Goal: Feedback & Contribution: Submit feedback/report problem

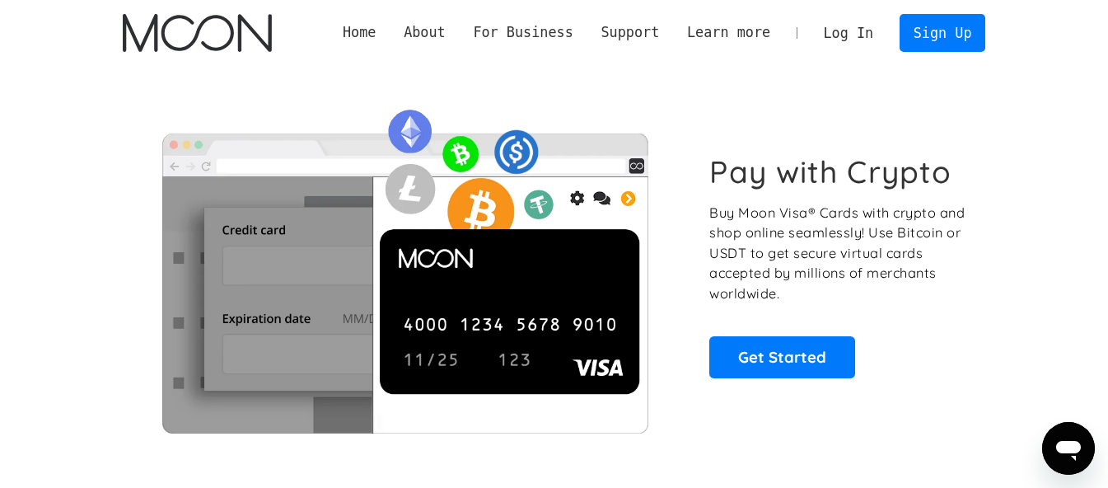
click at [840, 27] on link "Log In" at bounding box center [848, 33] width 77 height 36
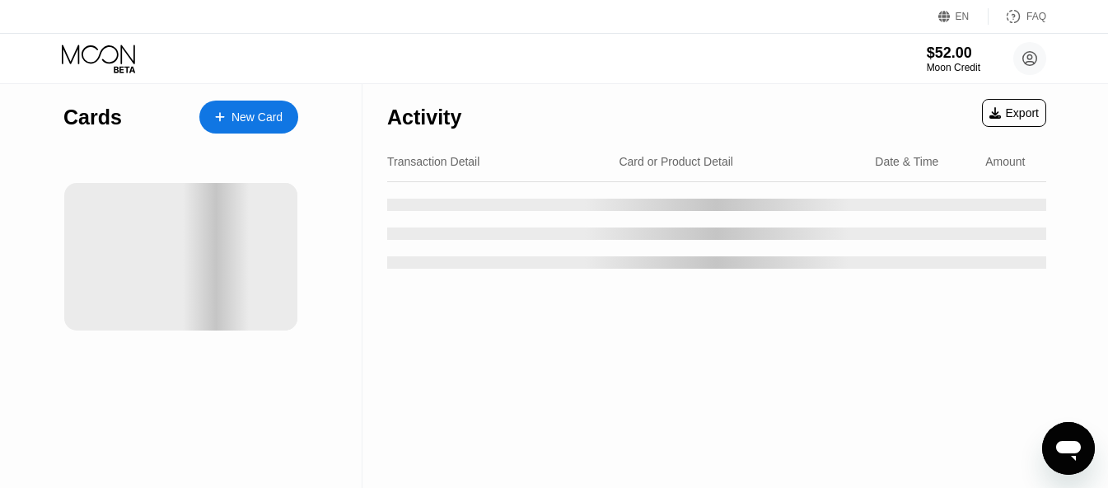
click at [705, 132] on div "Activity Export" at bounding box center [716, 113] width 659 height 58
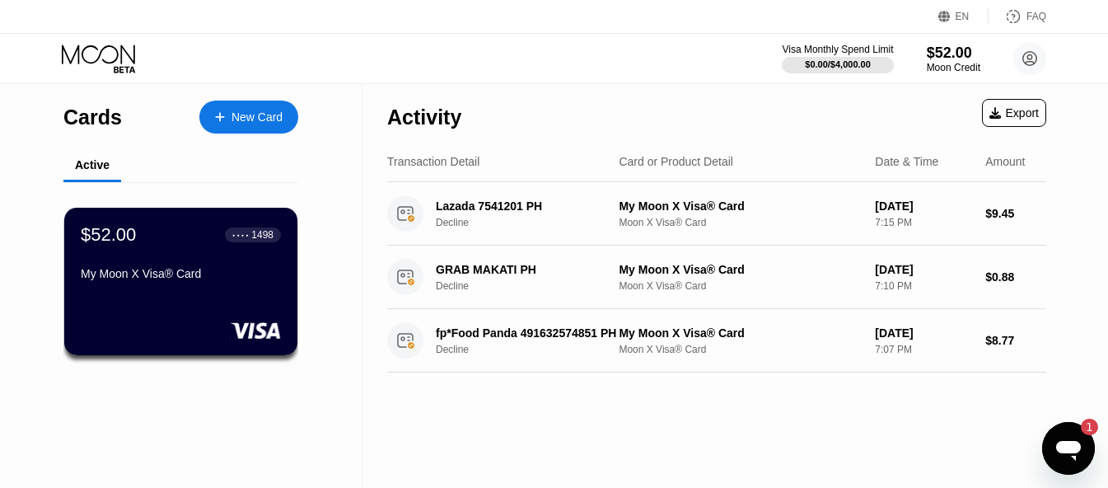
click at [736, 120] on div "Activity Export" at bounding box center [716, 113] width 659 height 58
click at [1068, 427] on div "1" at bounding box center [1081, 426] width 33 height 16
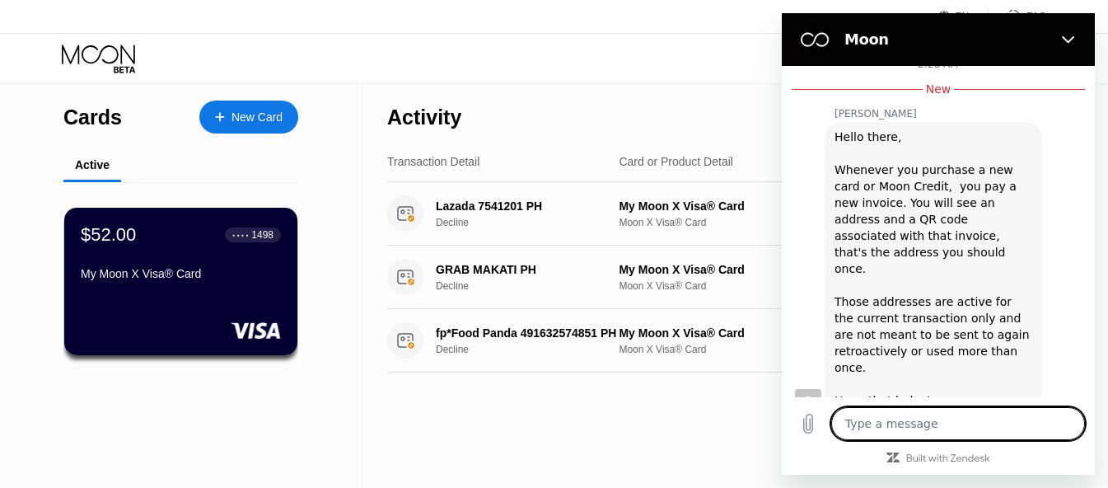
scroll to position [396, 0]
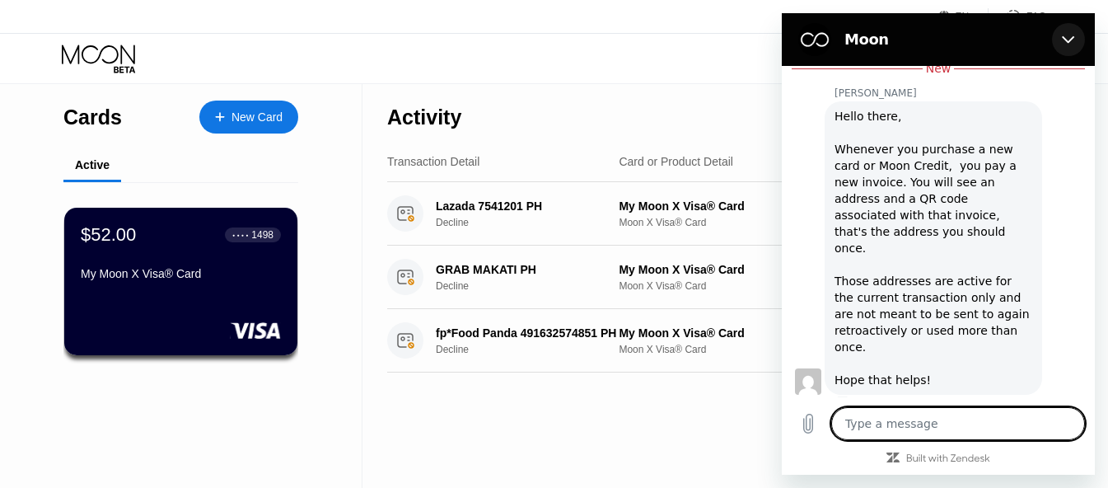
click at [1066, 29] on button "Close" at bounding box center [1068, 39] width 33 height 33
type textarea "x"
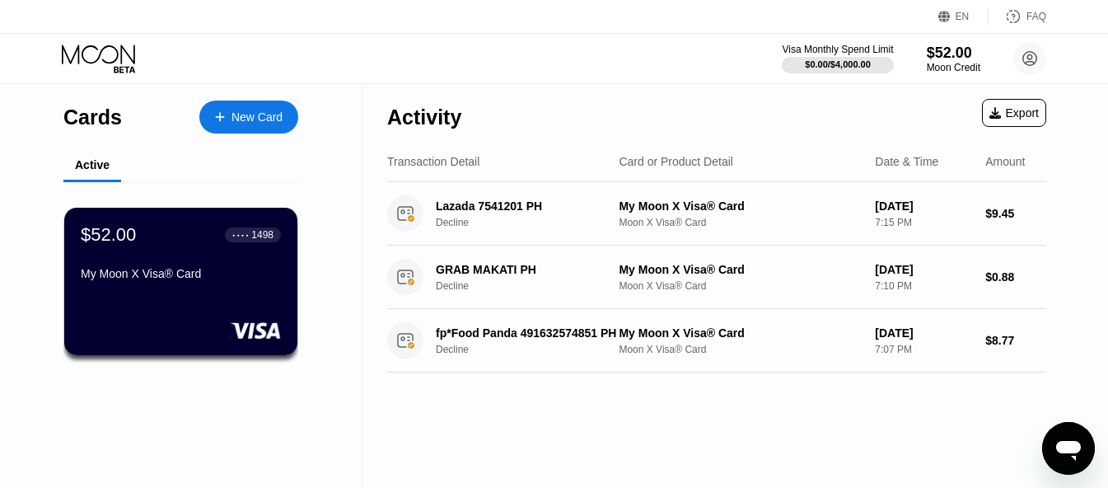
click at [416, 167] on div "Transaction Detail" at bounding box center [433, 161] width 92 height 13
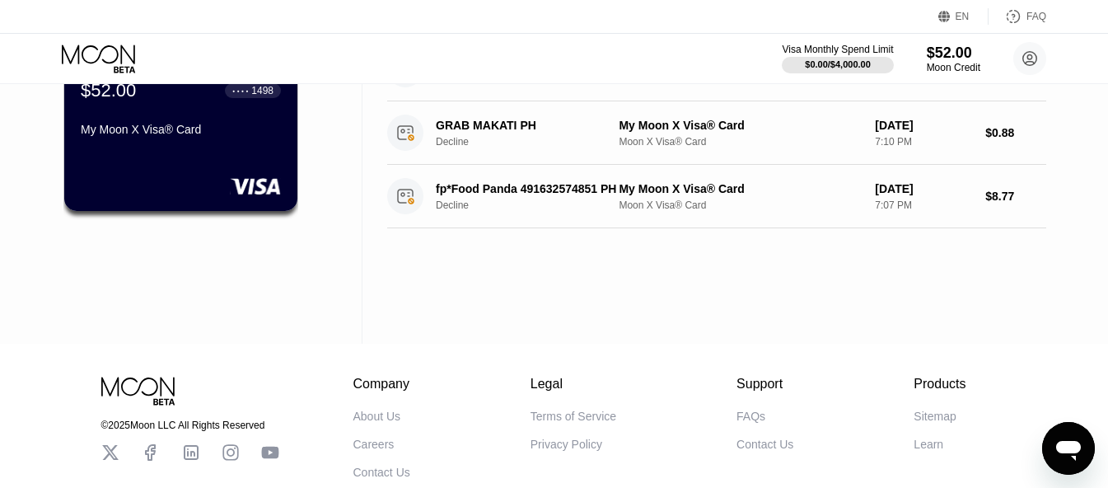
scroll to position [99, 0]
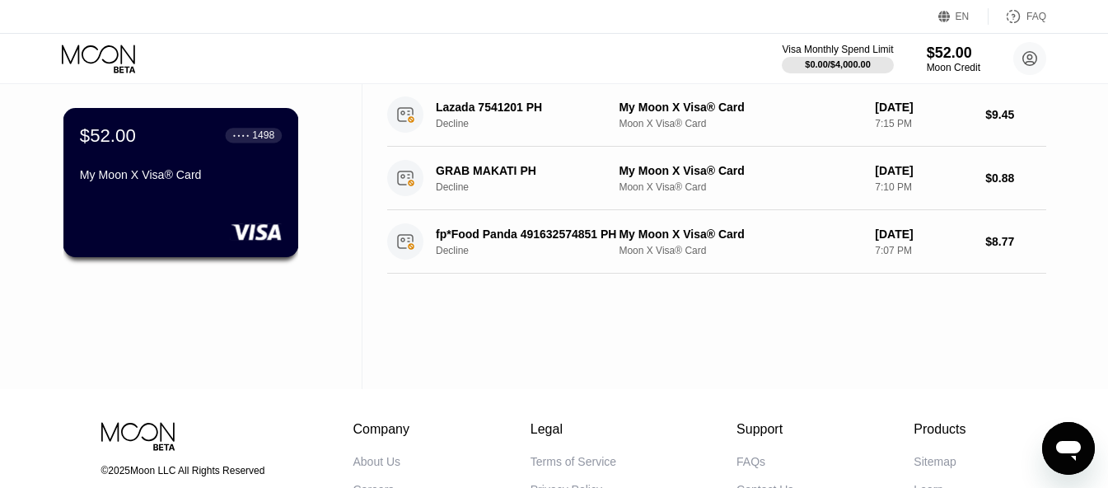
click at [194, 171] on div "My Moon X Visa® Card" at bounding box center [181, 174] width 202 height 13
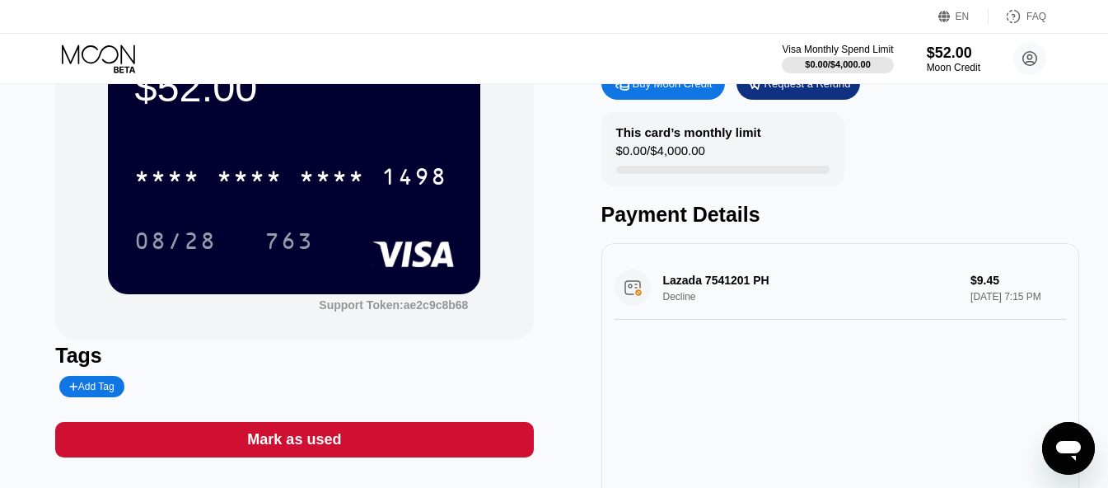
scroll to position [128, 0]
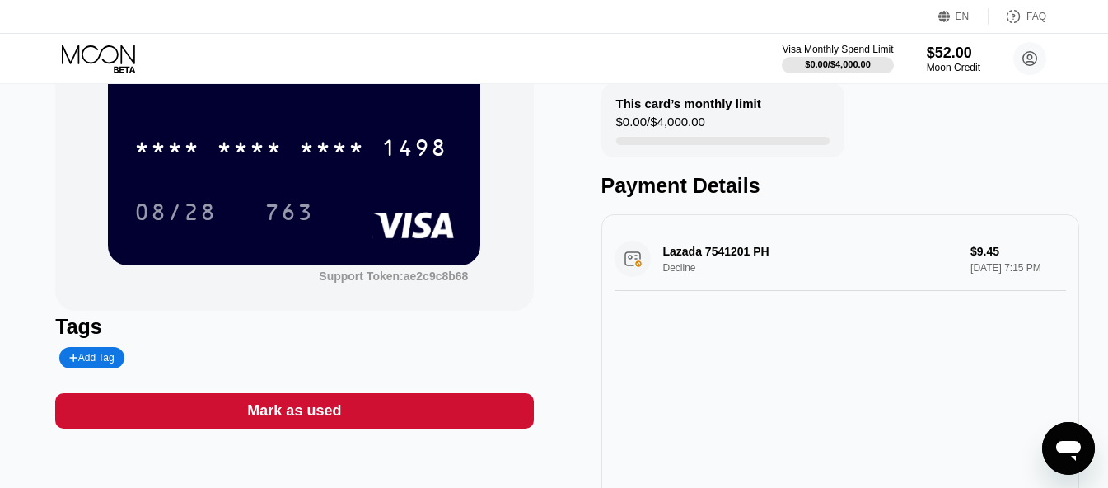
click at [1036, 236] on div "Lazada 7541201 PH Decline $9.45 Sep 20, 2025 7:15 PM" at bounding box center [840, 258] width 451 height 63
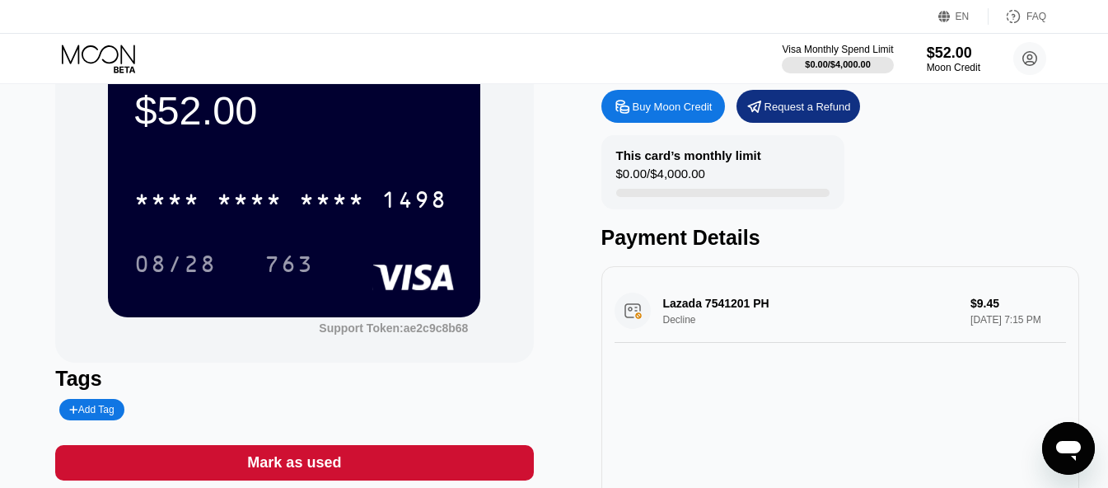
scroll to position [0, 0]
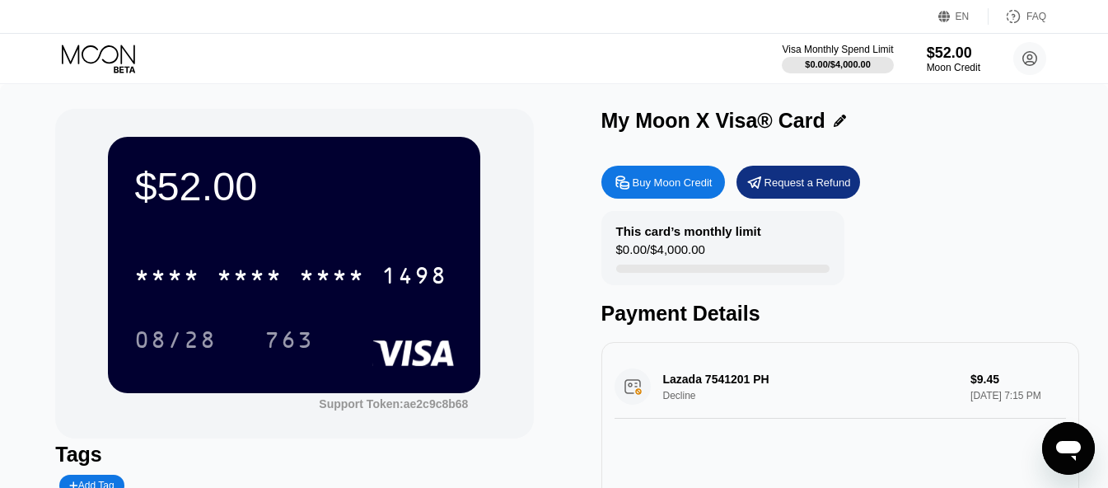
click at [280, 221] on div "$52.00 * * * * * * * * * * * * 1498 08/28 763" at bounding box center [294, 264] width 372 height 255
click at [338, 245] on div "* * * * * * * * * * * * 1498" at bounding box center [294, 270] width 320 height 56
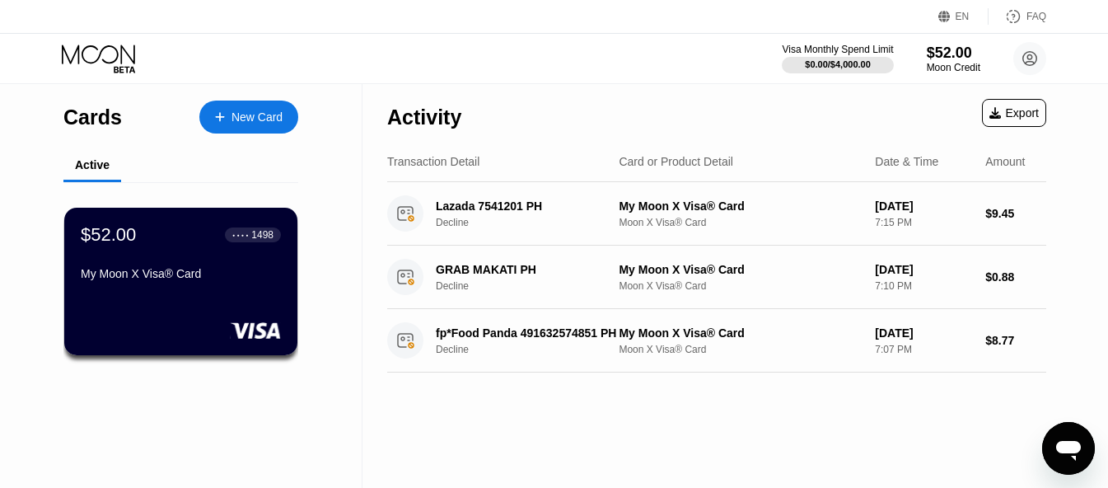
click at [1033, 115] on div "Export" at bounding box center [1013, 112] width 49 height 13
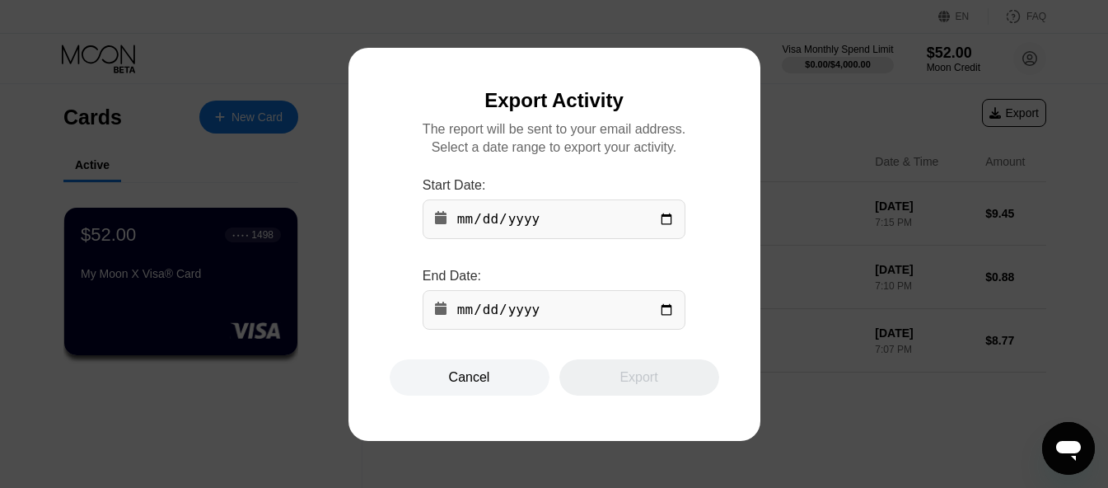
click at [466, 206] on input "date" at bounding box center [554, 219] width 263 height 40
type input "2025-09-19"
click at [466, 316] on input "date" at bounding box center [554, 310] width 263 height 40
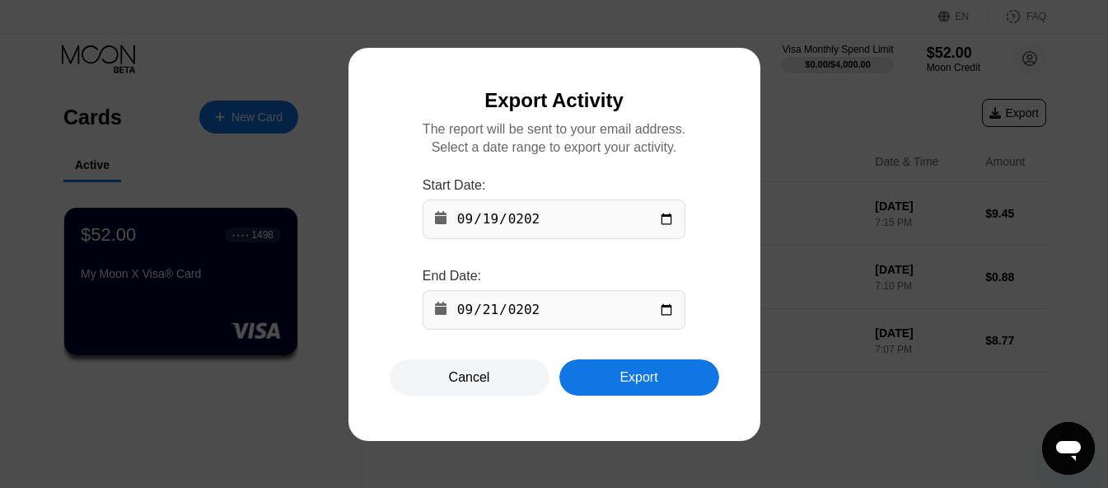
type input "2025-09-21"
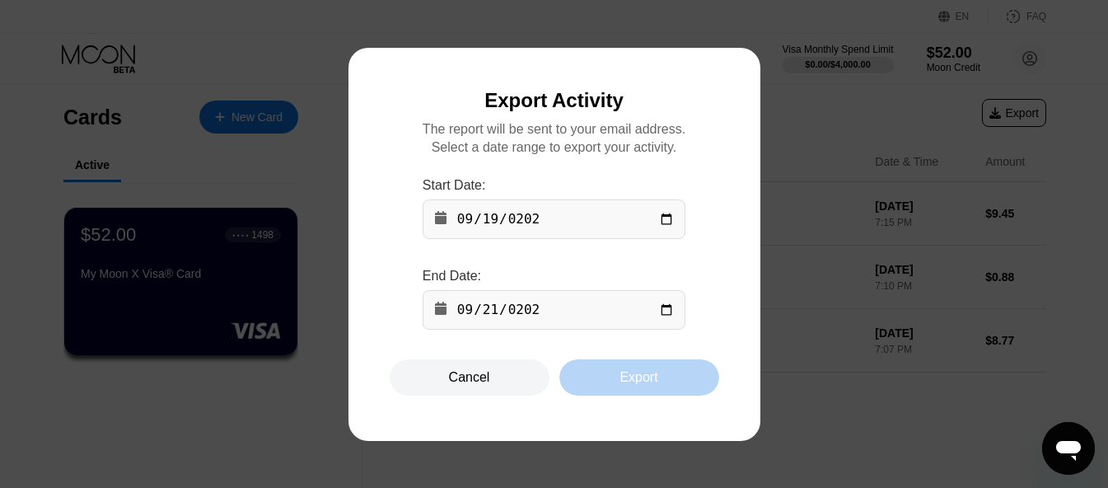
click at [596, 391] on div "Export" at bounding box center [639, 377] width 160 height 36
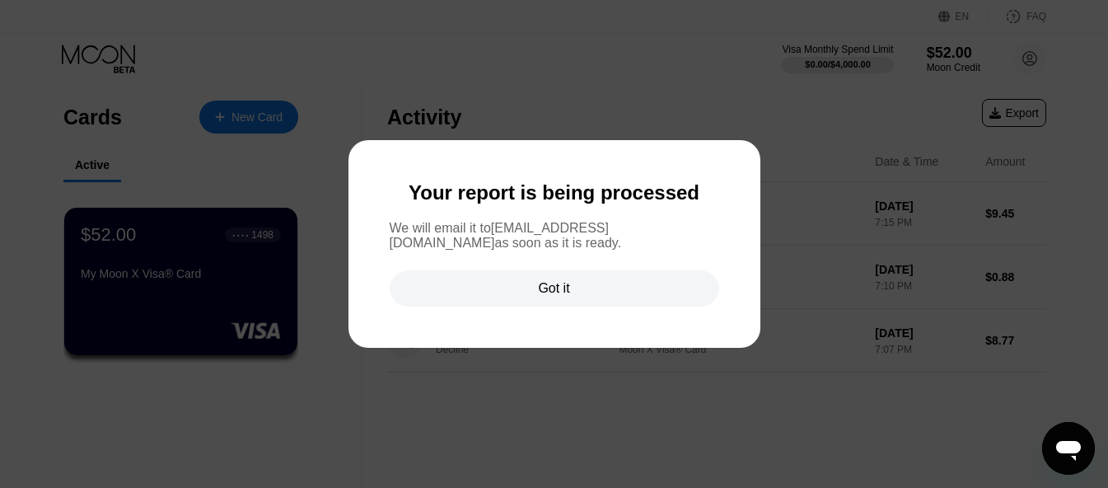
click at [713, 217] on div "Your report is being processed We will email it to marksantoswork2025@gmail.com…" at bounding box center [554, 243] width 329 height 125
click at [568, 282] on div "Got it" at bounding box center [553, 288] width 31 height 16
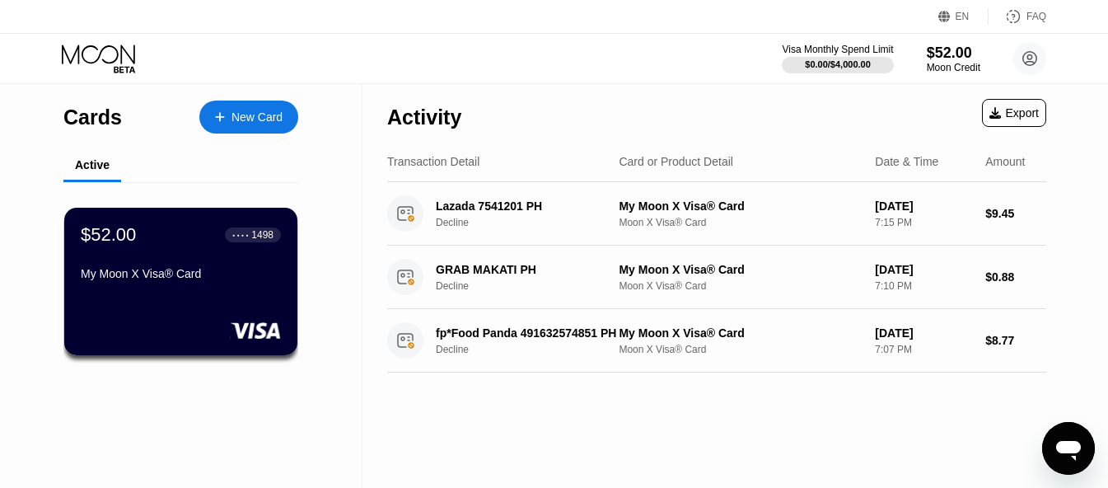
click at [1060, 441] on icon "Open messaging window" at bounding box center [1069, 448] width 30 height 30
type textarea "x"
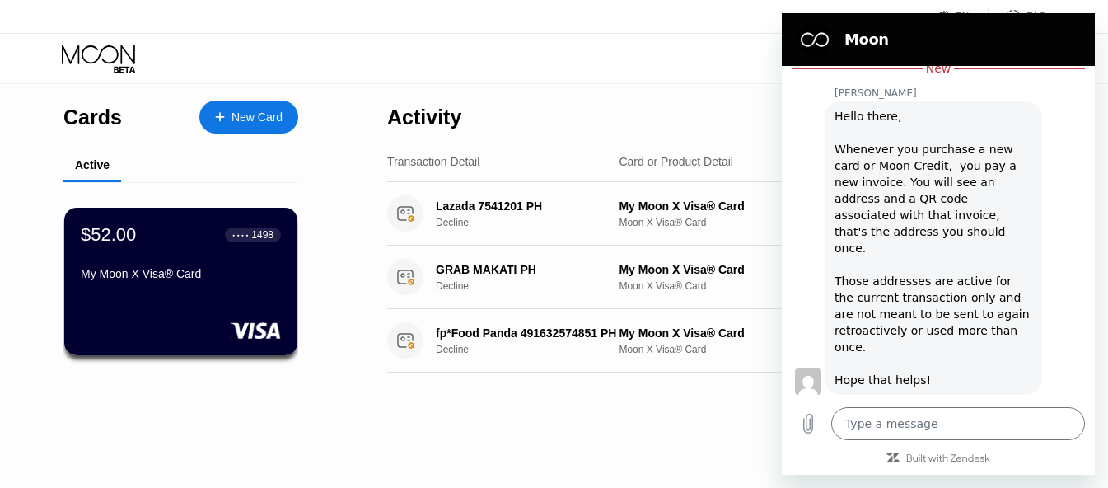
scroll to position [370, 0]
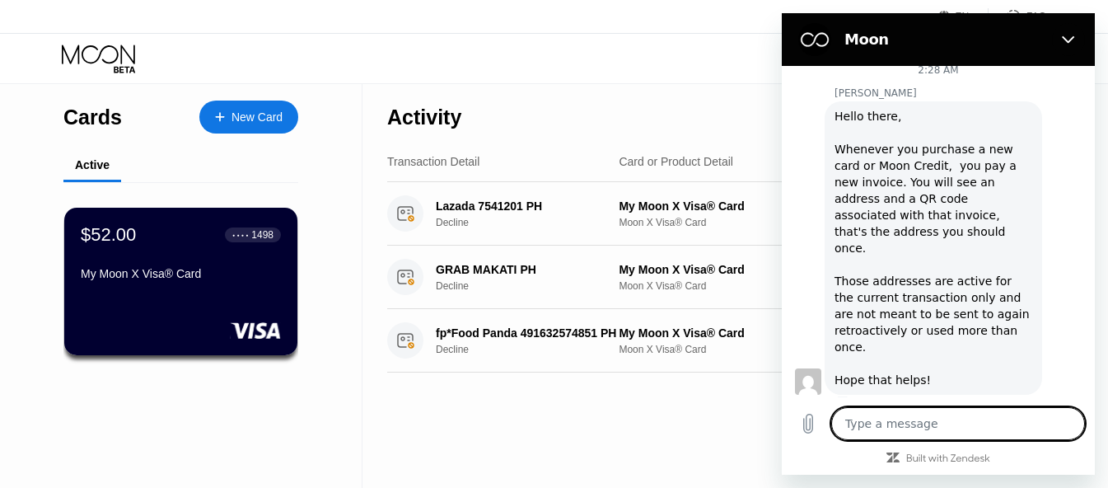
type textarea "H"
type textarea "x"
type textarea "Hi"
type textarea "x"
type textarea "Hi,"
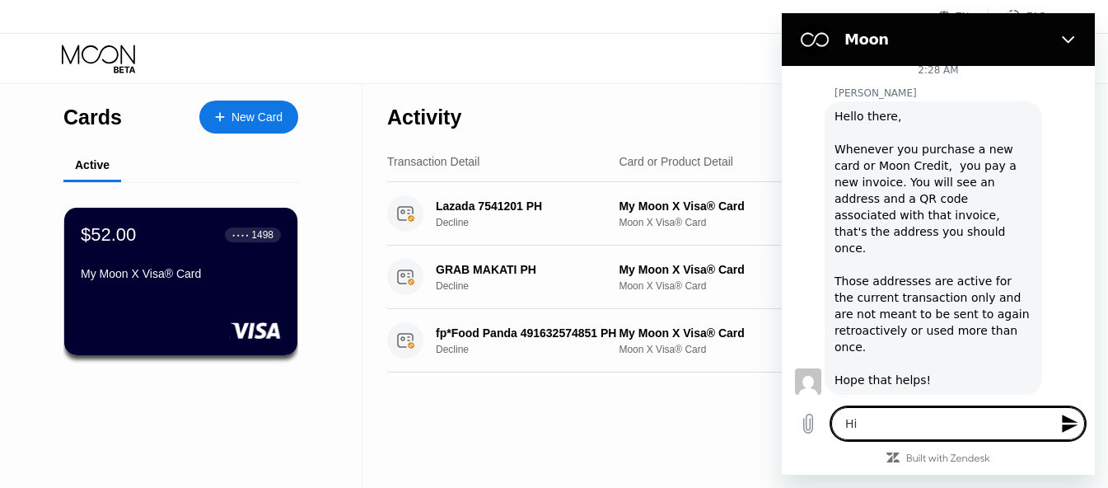
type textarea "x"
type textarea "Hi,"
type textarea "x"
type textarea "Hi, c"
type textarea "x"
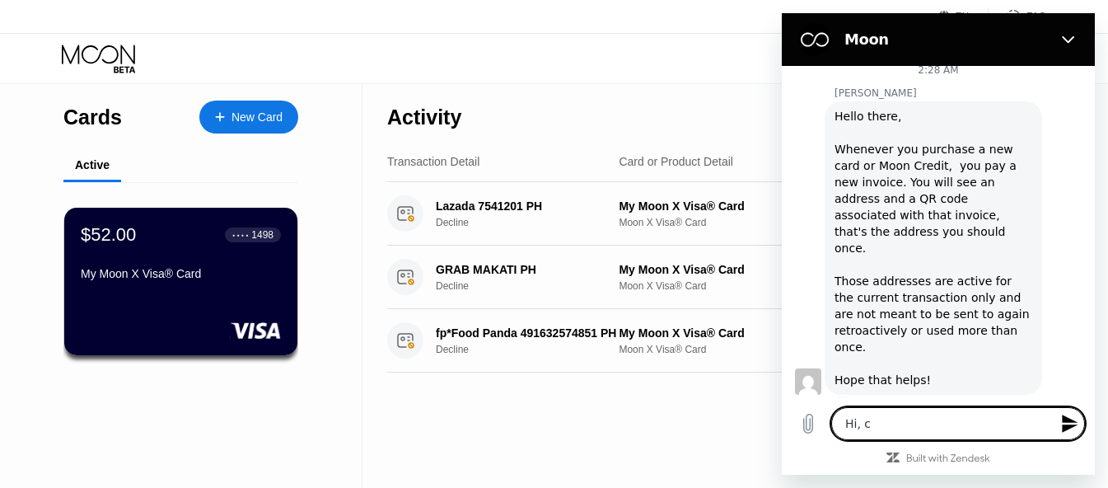
type textarea "Hi, co"
type textarea "x"
type textarea "Hi, cou"
type textarea "x"
type textarea "Hi, coul"
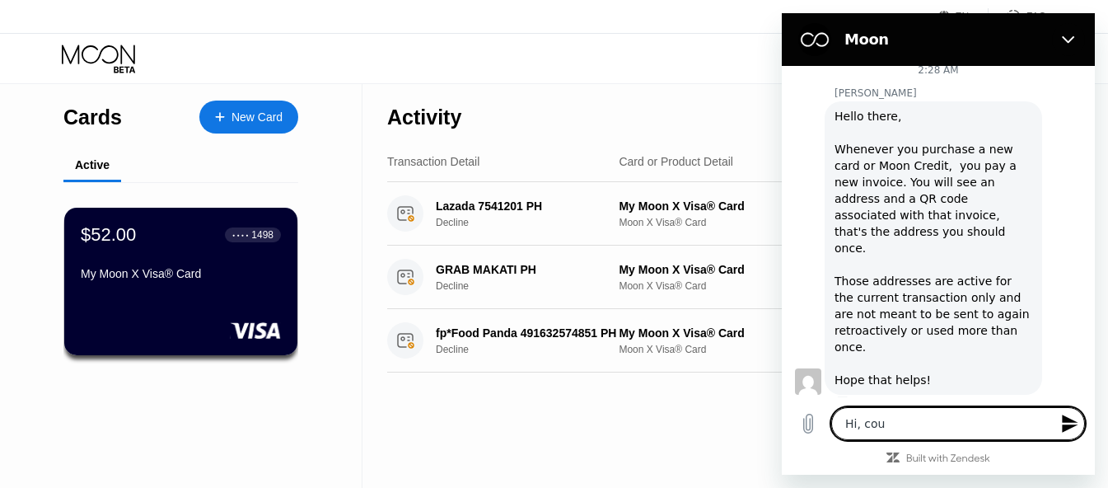
type textarea "x"
type textarea "Hi, could"
type textarea "x"
type textarea "Hi, could"
type textarea "x"
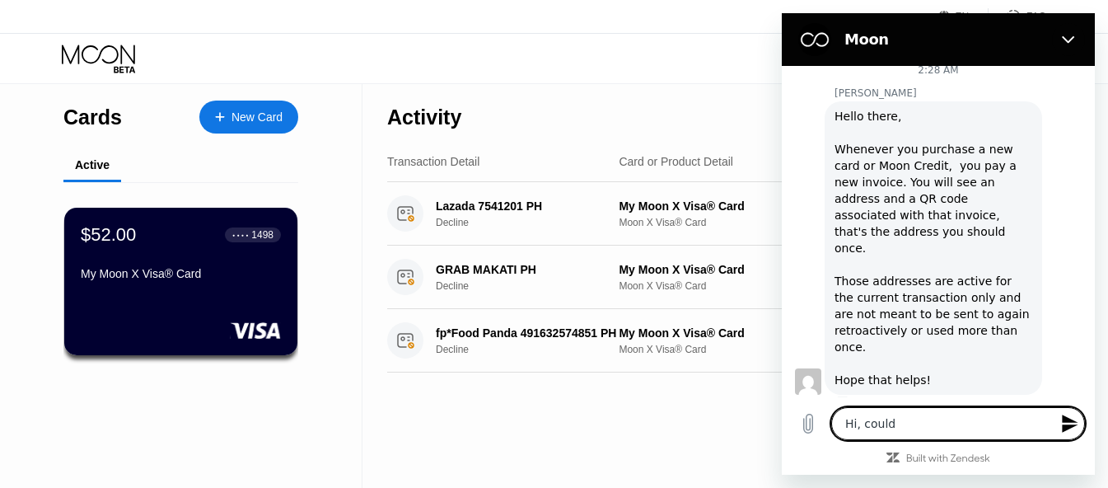
type textarea "Hi, could y"
type textarea "x"
type textarea "Hi, could yo"
type textarea "x"
type textarea "Hi, could you"
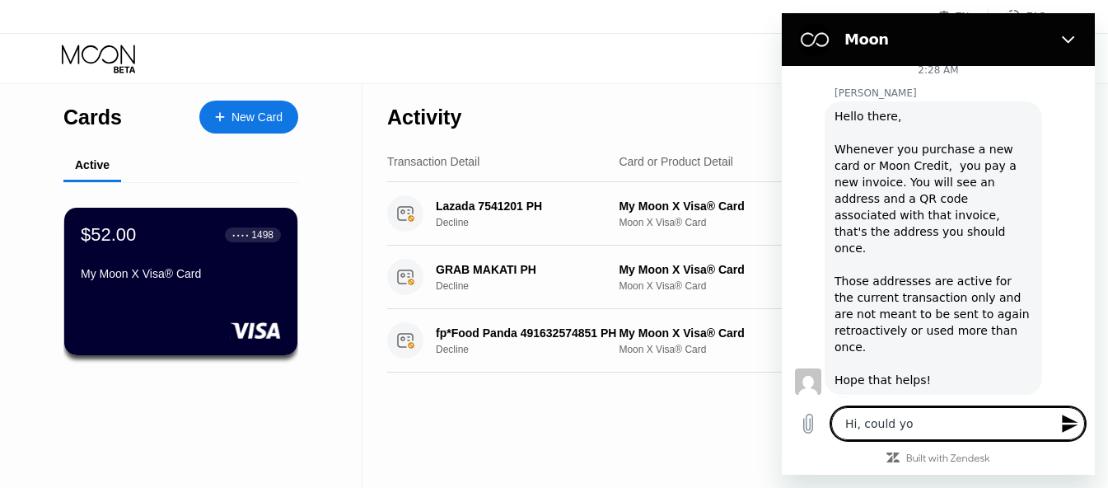
type textarea "x"
type textarea "Hi, could you"
type textarea "x"
type textarea "Hi, could you a"
type textarea "x"
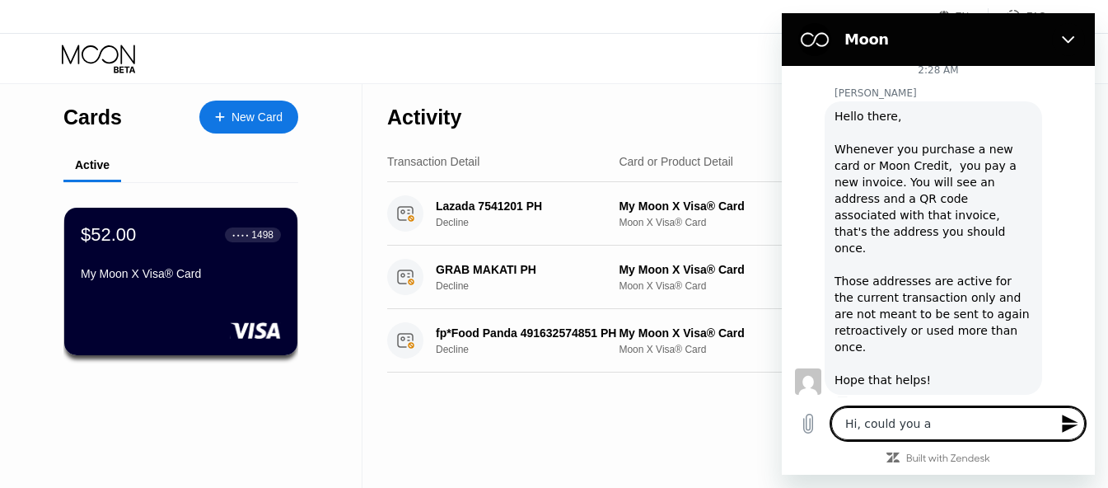
type textarea "Hi, could you al"
type textarea "x"
type textarea "Hi, could you all"
type textarea "x"
type textarea "Hi, could you allo"
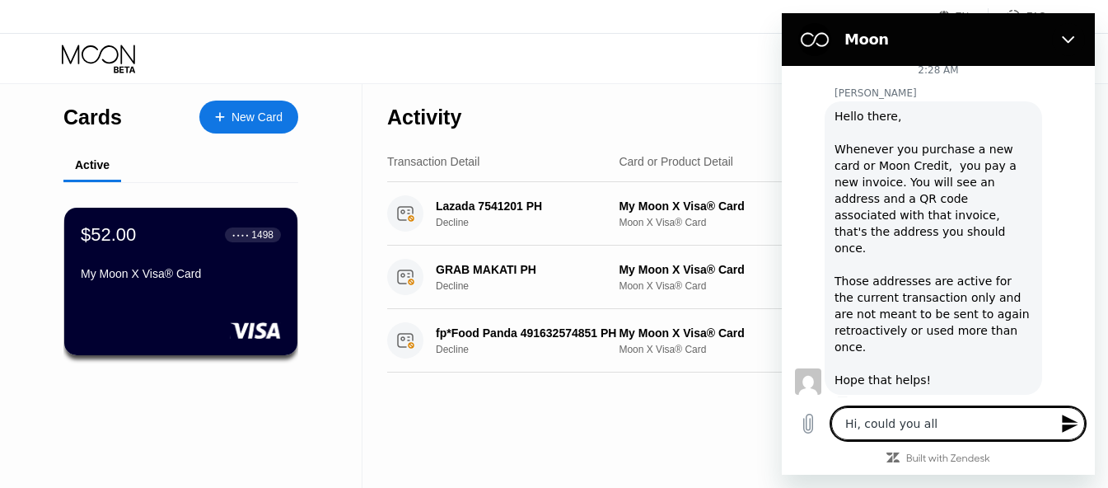
type textarea "x"
type textarea "Hi, could you allow"
type textarea "x"
type textarea "Hi, could you allow m"
type textarea "x"
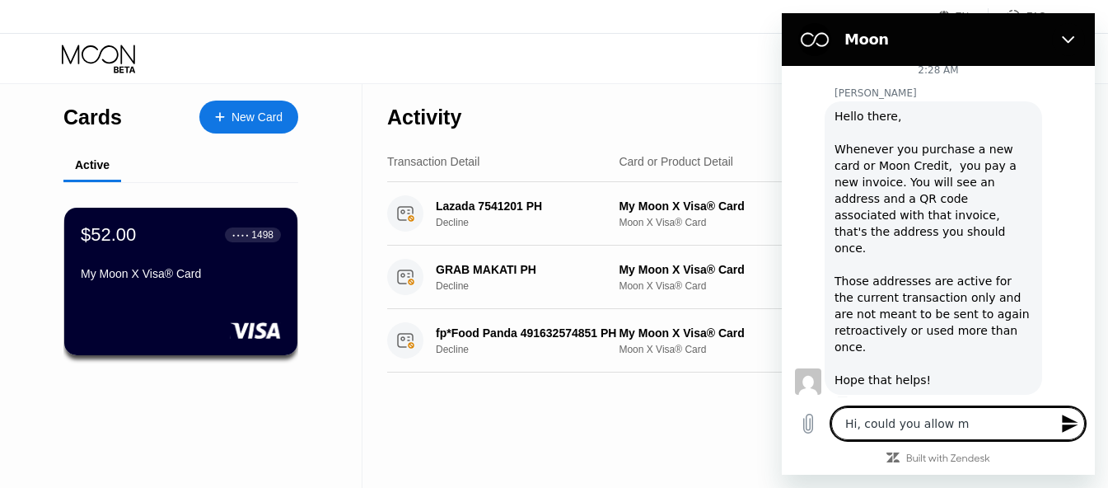
type textarea "Hi, could you allow my"
type textarea "x"
type textarea "Hi, could you allow my"
type textarea "x"
type textarea "Hi, could you allow my r"
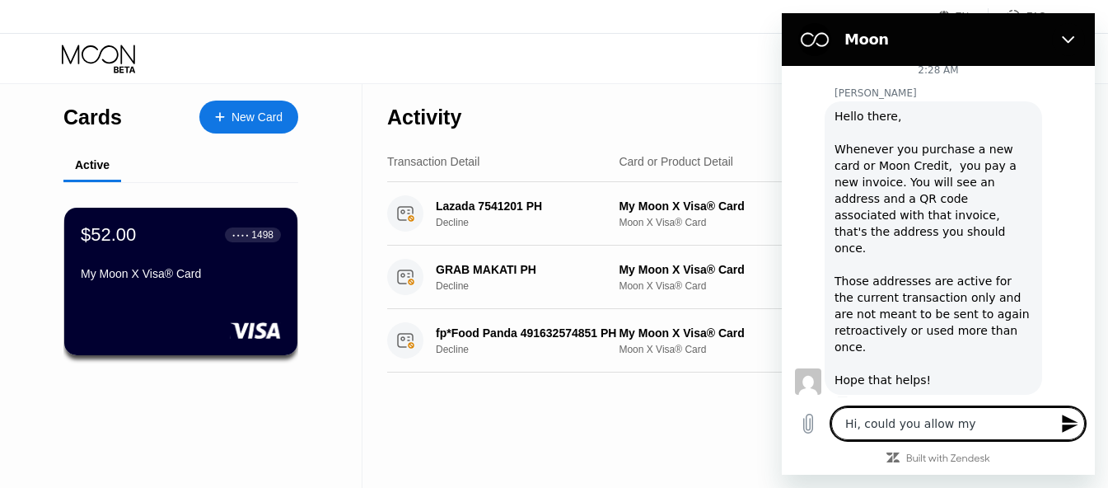
type textarea "x"
type textarea "Hi, could you allow my rt"
type textarea "x"
type textarea "Hi, could you allow my rta"
type textarea "x"
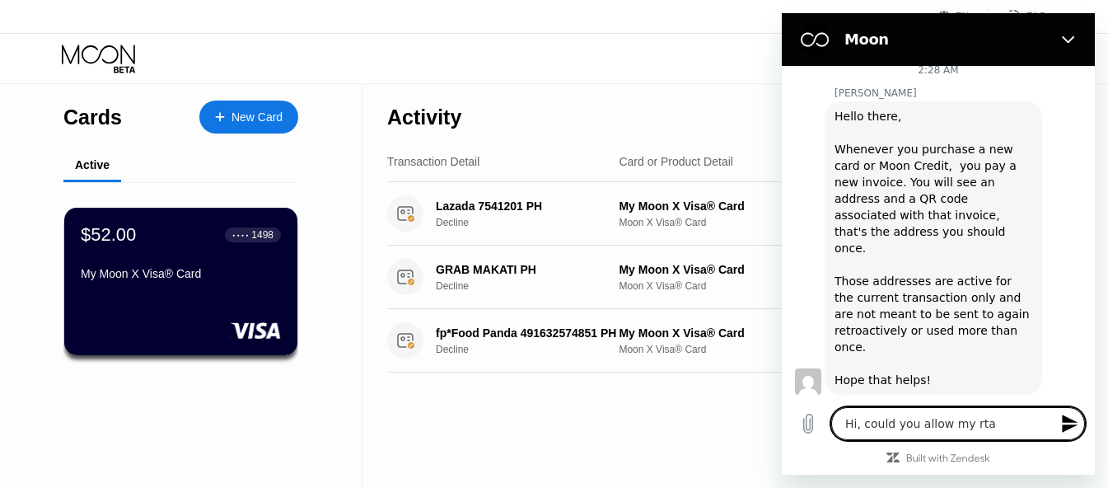
type textarea "Hi, could you allow my rt"
type textarea "x"
type textarea "Hi, could you allow my r"
type textarea "x"
type textarea "Hi, could you allow my"
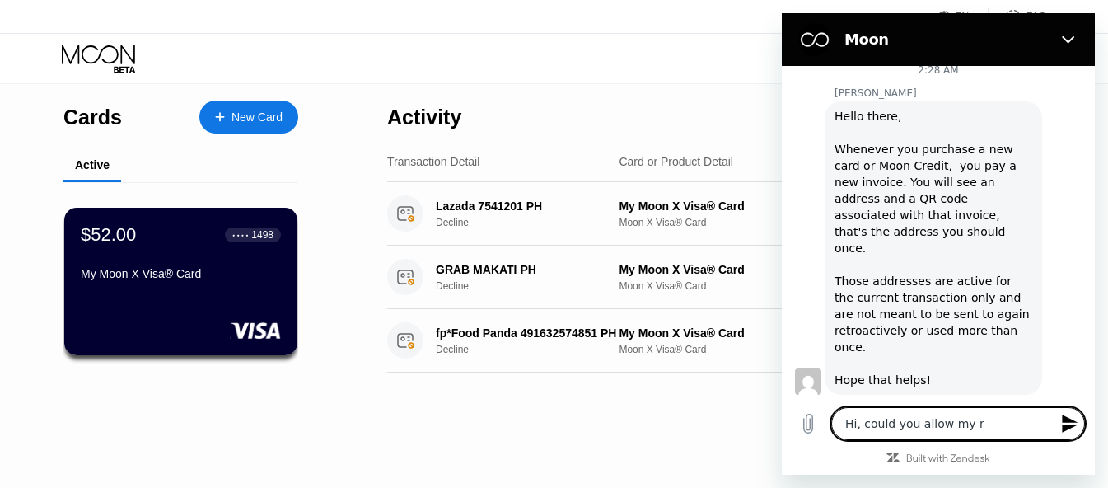
type textarea "x"
type textarea "Hi, could you allow my t"
type textarea "x"
type textarea "Hi, could you allow my tr"
type textarea "x"
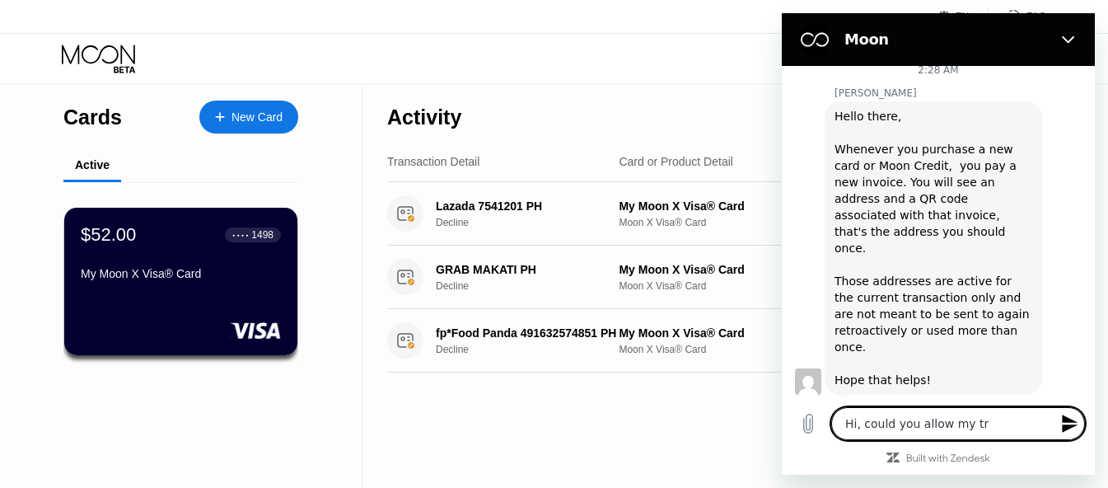
type textarea "Hi, could you allow my tra"
type textarea "x"
type textarea "Hi, could you allow my tran"
type textarea "x"
type textarea "Hi, could you allow my trans"
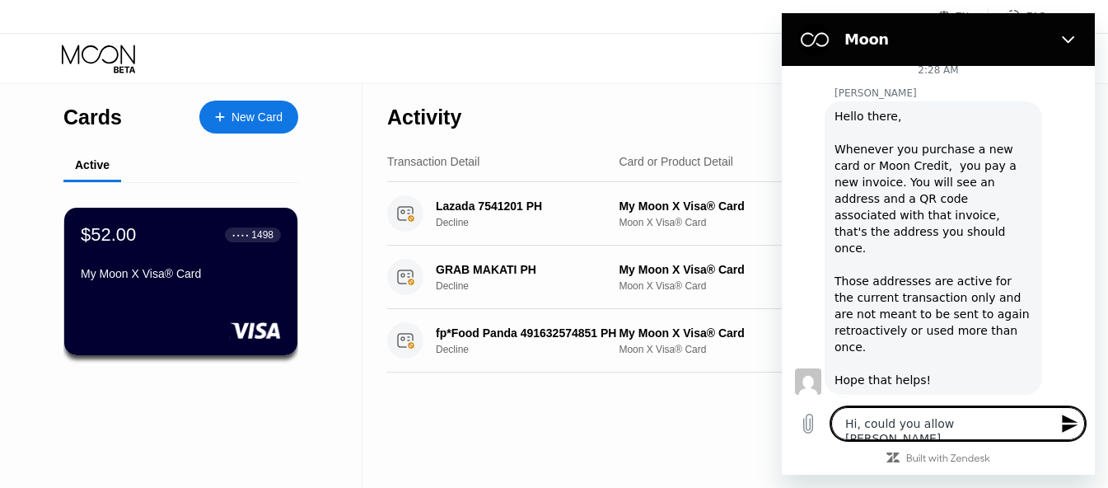
type textarea "x"
type textarea "Hi, could you allow my transa"
type textarea "x"
type textarea "Hi, could you allow my transac"
type textarea "x"
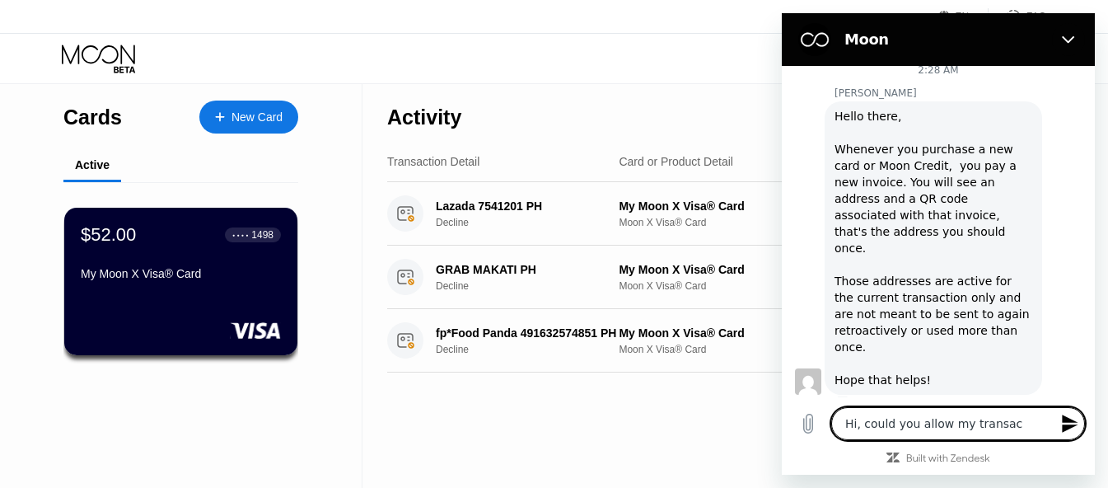
type textarea "Hi, could you allow my transacc"
type textarea "x"
type textarea "Hi, could you allow my transac"
type textarea "x"
type textarea "Hi, could you allow my transact"
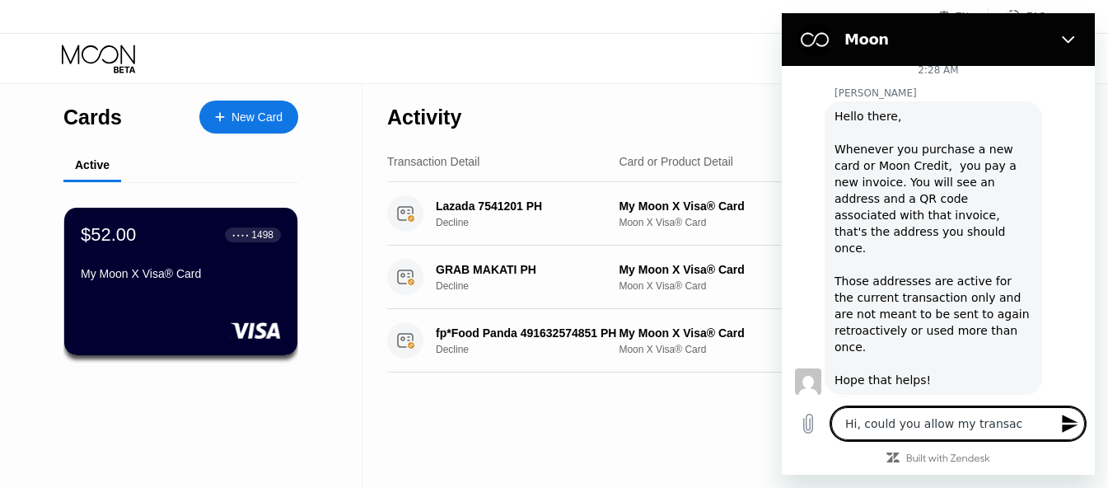
type textarea "x"
type textarea "Hi, could you allow my transacti"
type textarea "x"
type textarea "Hi, could you allow my transactio"
type textarea "x"
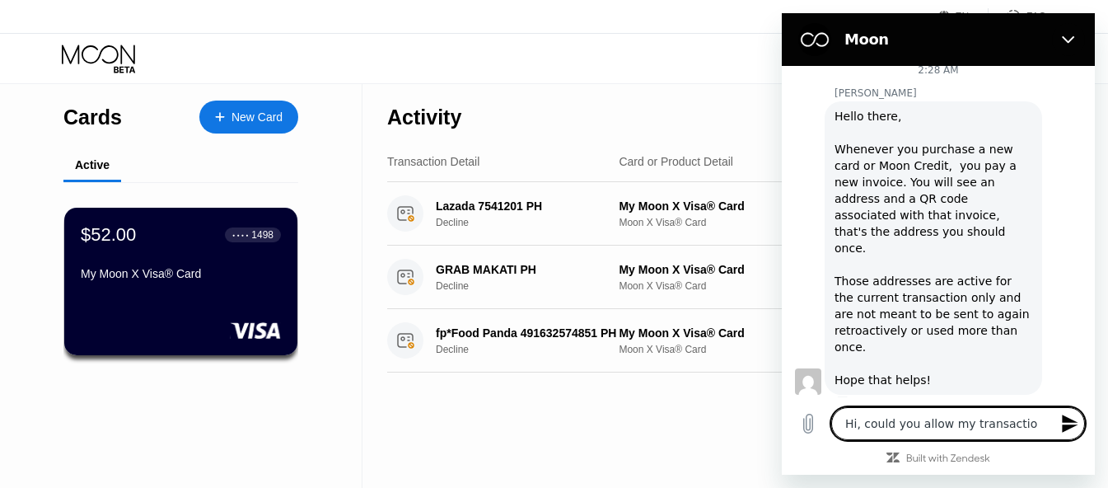
type textarea "Hi, could you allow my transaction"
type textarea "x"
type textarea "Hi, could you allow my transactions"
type textarea "x"
type textarea "Hi, could you allow my transactions"
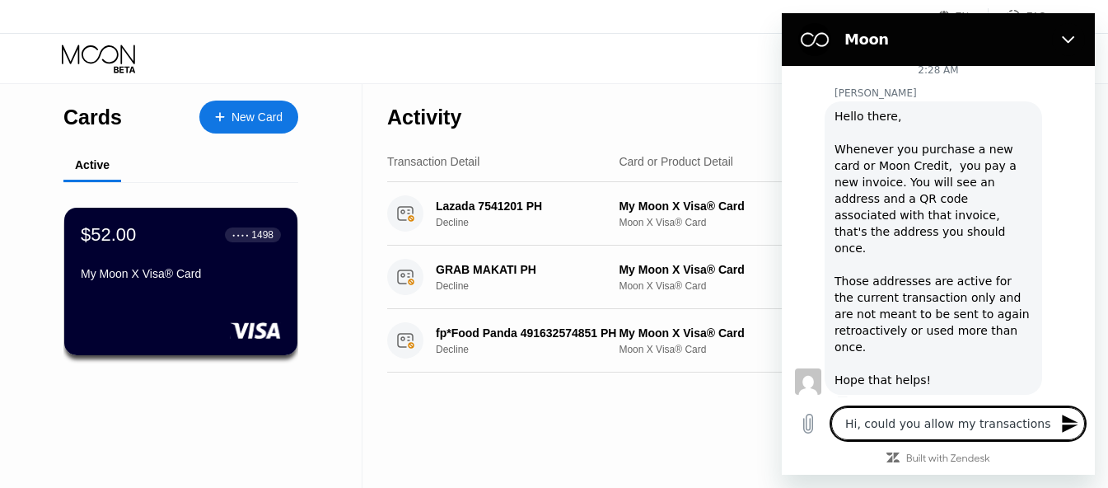
type textarea "x"
type textarea "Hi, could you allow my transactions w"
type textarea "x"
type textarea "Hi, could you allow my transactions wi"
type textarea "x"
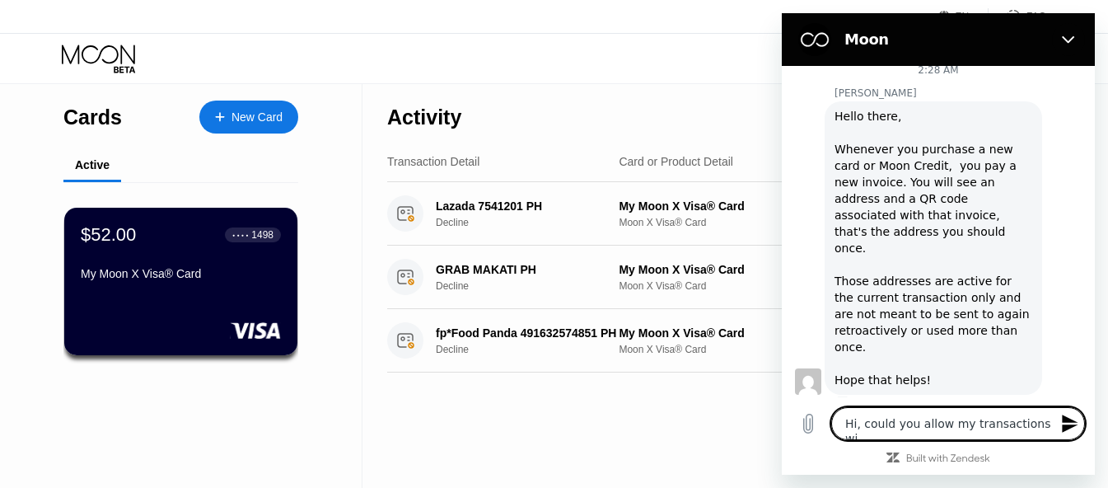
type textarea "Hi, could you allow my transactions wit"
type textarea "x"
type textarea "Hi, could you allow my transactions with"
type textarea "x"
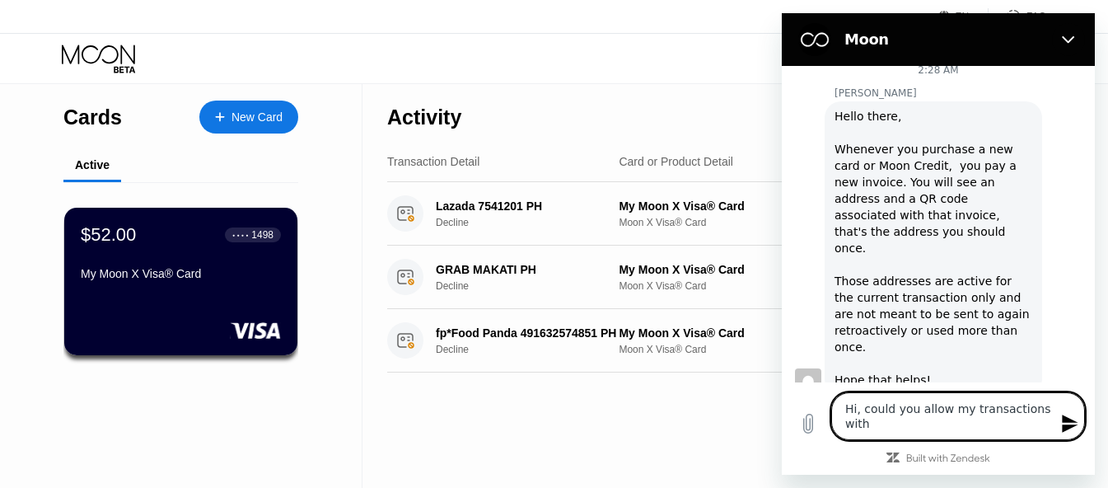
type textarea "Hi, could you allow my transactions with"
type textarea "x"
type textarea "Hi, could you allow my transactions with p"
type textarea "x"
type textarea "Hi, could you allow my transactions with ph"
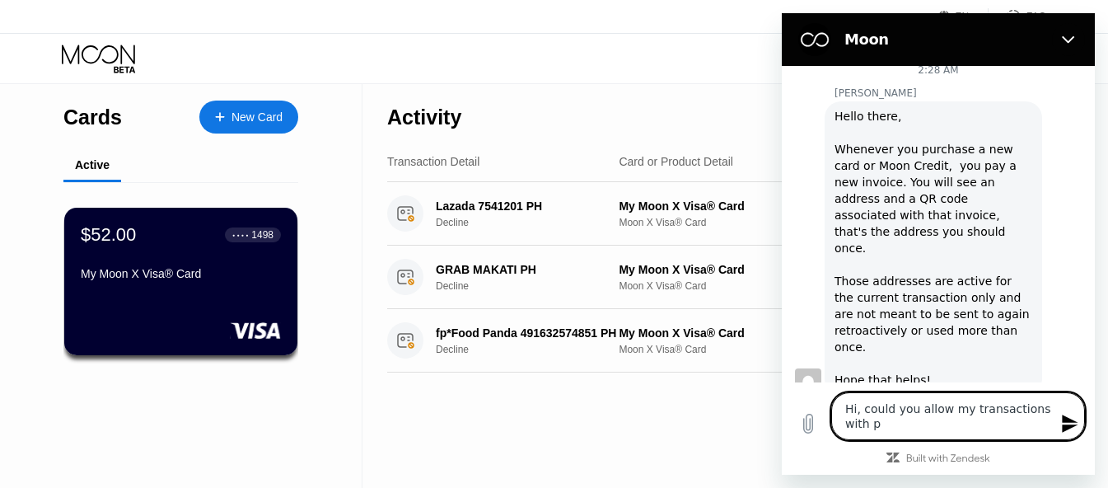
type textarea "x"
type textarea "Hi, could you allow my transactions with phi"
type textarea "x"
type textarea "Hi, could you allow my transactions with ph"
type textarea "x"
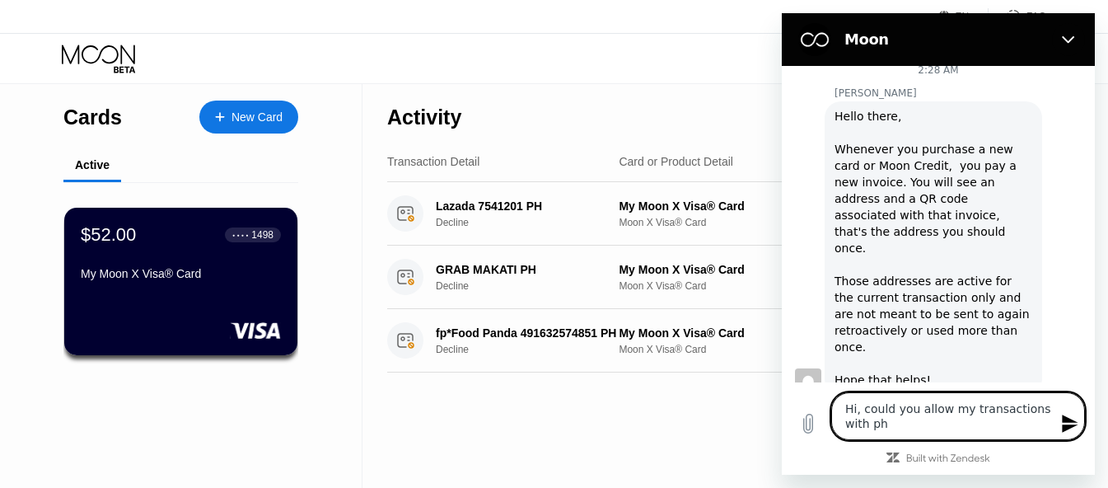
type textarea "Hi, could you allow my transactions with p"
type textarea "x"
type textarea "Hi, could you allow my transactions with"
type textarea "x"
type textarea "Hi, could you allow my transactions with"
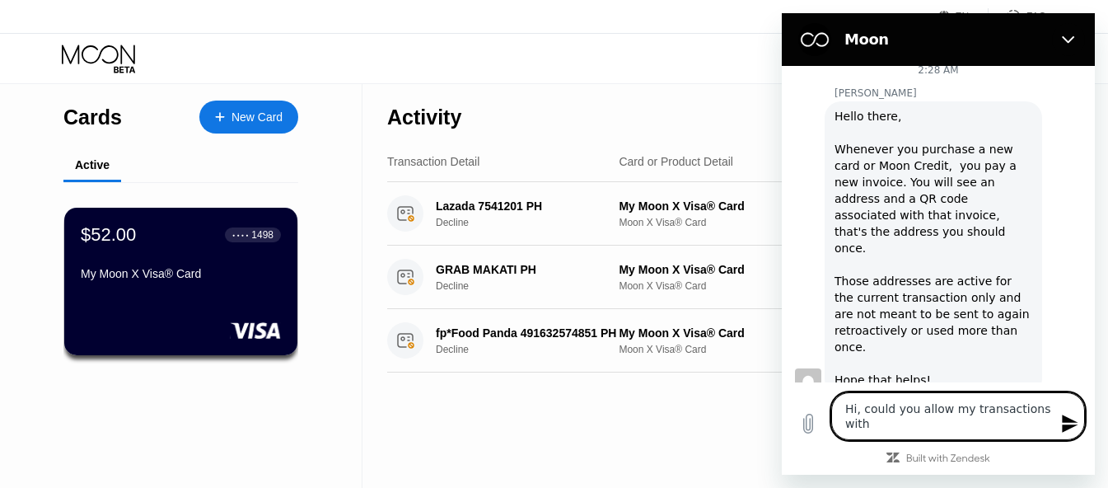
type textarea "x"
type textarea "Hi, could you allow my transactions wit"
type textarea "x"
type textarea "Hi, could you allow my transactions wi"
type textarea "x"
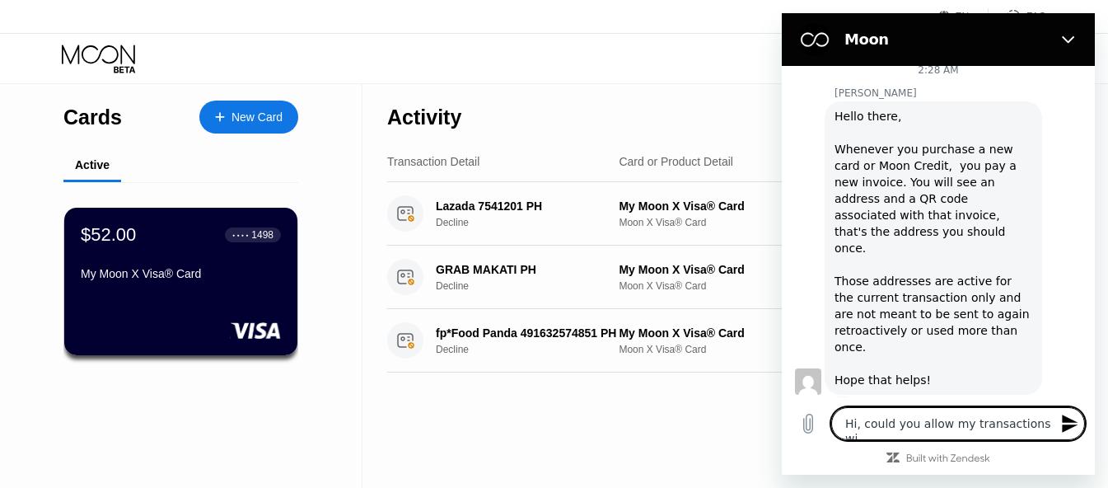
type textarea "Hi, could you allow my transactions w"
type textarea "x"
type textarea "Hi, could you allow my transactions"
type textarea "x"
type textarea "Hi, could you allow my transactions i"
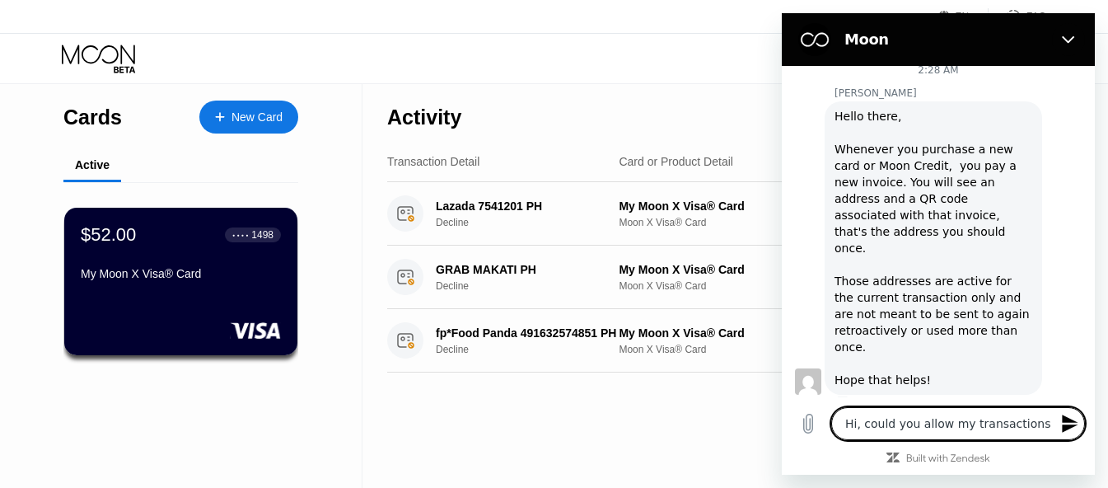
type textarea "x"
type textarea "Hi, could you allow my transactions in"
type textarea "x"
type textarea "Hi, could you allow my transactions in"
type textarea "x"
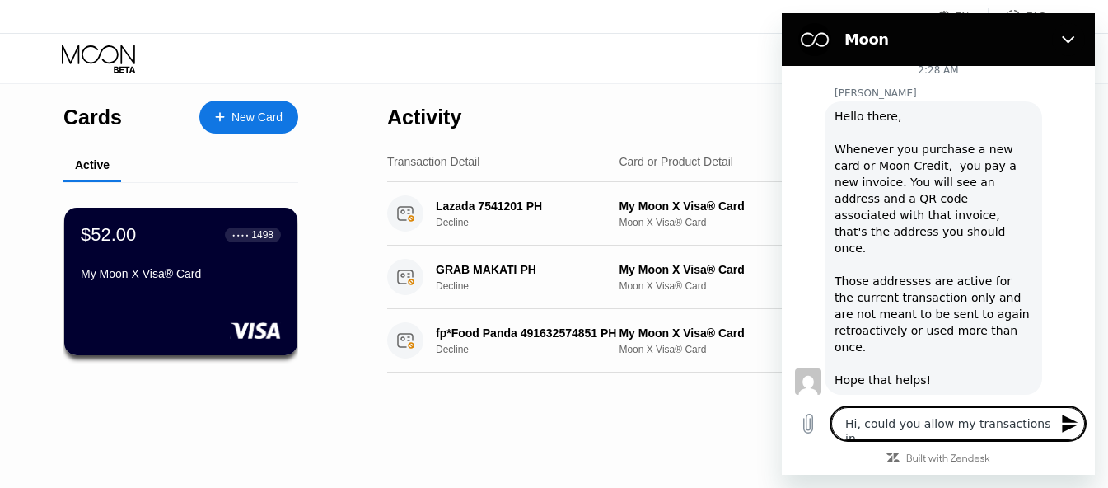
type textarea "Hi, could you allow my transactions in t"
type textarea "x"
type textarea "Hi, could you allow my transactions in th"
type textarea "x"
type textarea "Hi, could you allow my transactions in the"
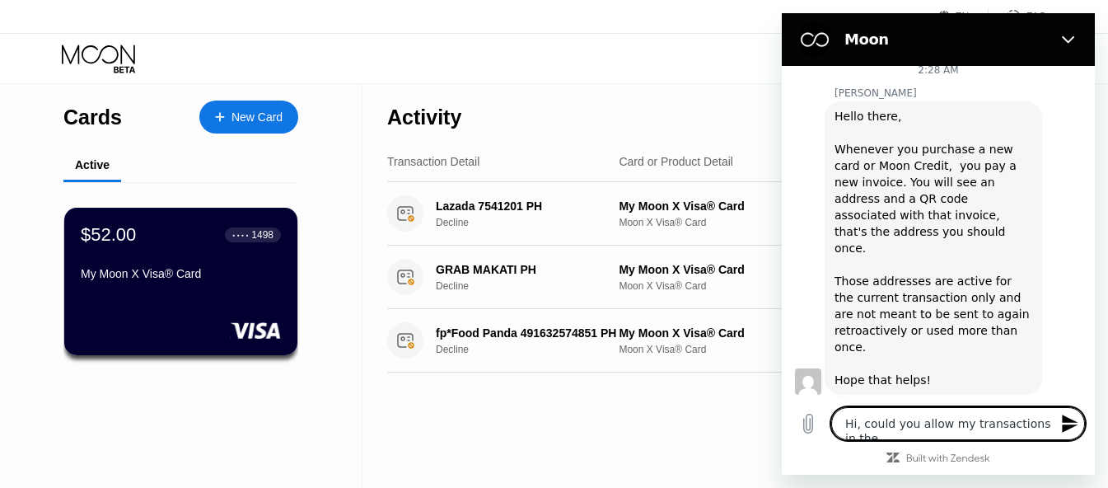
type textarea "x"
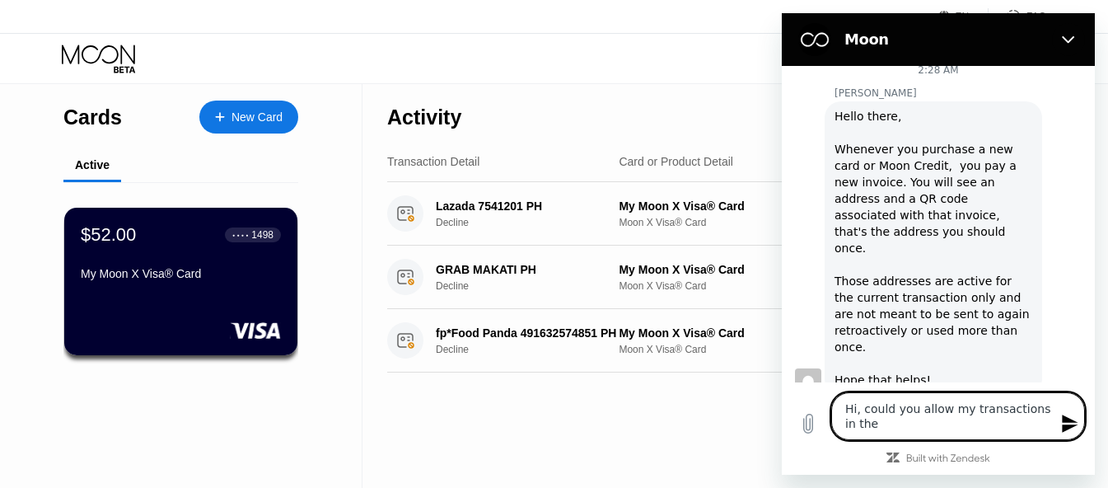
type textarea "Hi, could you allow my transactions in the"
type textarea "x"
type textarea "Hi, could you allow my transactions in the P"
type textarea "x"
type textarea "Hi, could you allow my transactions in the Ph"
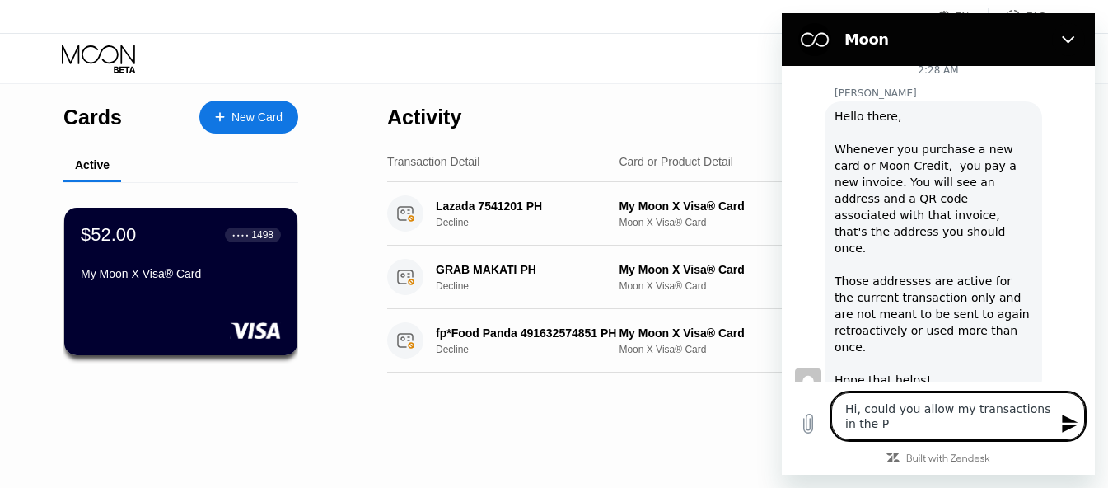
type textarea "x"
type textarea "Hi, could you allow my transactions in the Phi"
type textarea "x"
type textarea "Hi, could you allow my transactions in the Phil"
type textarea "x"
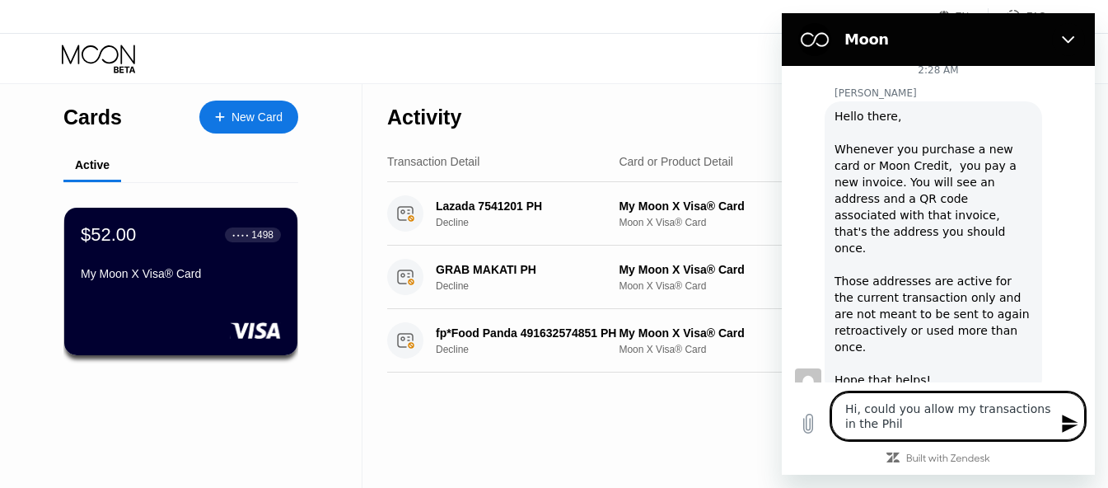
type textarea "Hi, could you allow my transactions in the Phili"
type textarea "x"
type textarea "Hi, could you allow my transactions in the Philip"
type textarea "x"
type textarea "Hi, could you allow my transactions in the Philipp"
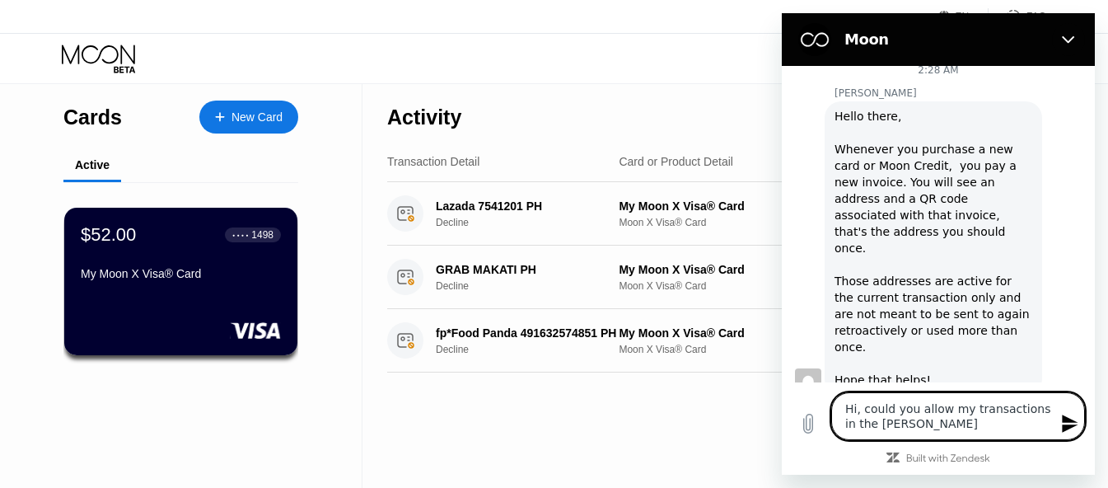
type textarea "x"
type textarea "Hi, could you allow my transactions in the Philippi"
type textarea "x"
type textarea "Hi, could you allow my transactions in the Philippin"
type textarea "x"
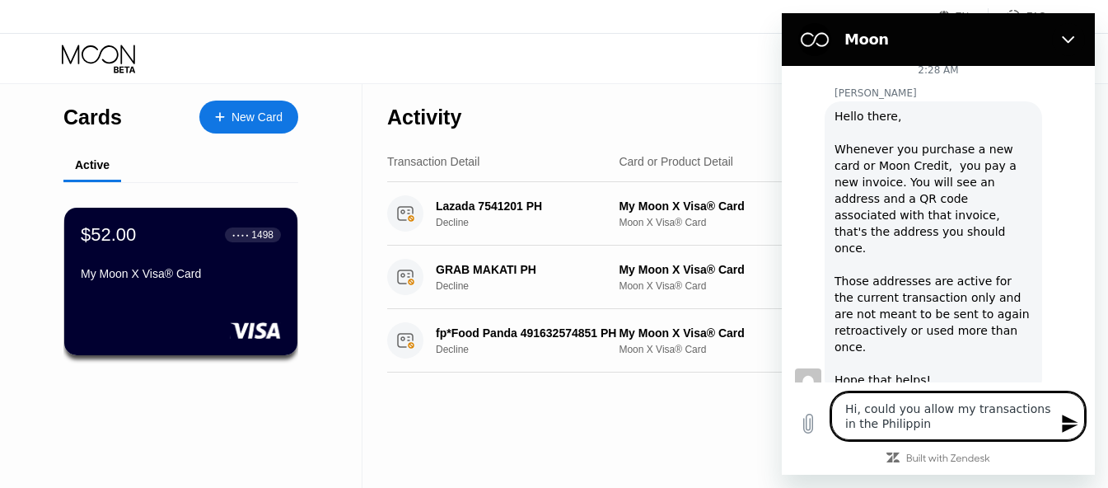
type textarea "Hi, could you allow my transactions in the Philippine"
type textarea "x"
type textarea "Hi, could you allow my transactions in the Philippines"
type textarea "x"
type textarea "Hi, could you allow my transactions in the Philippines"
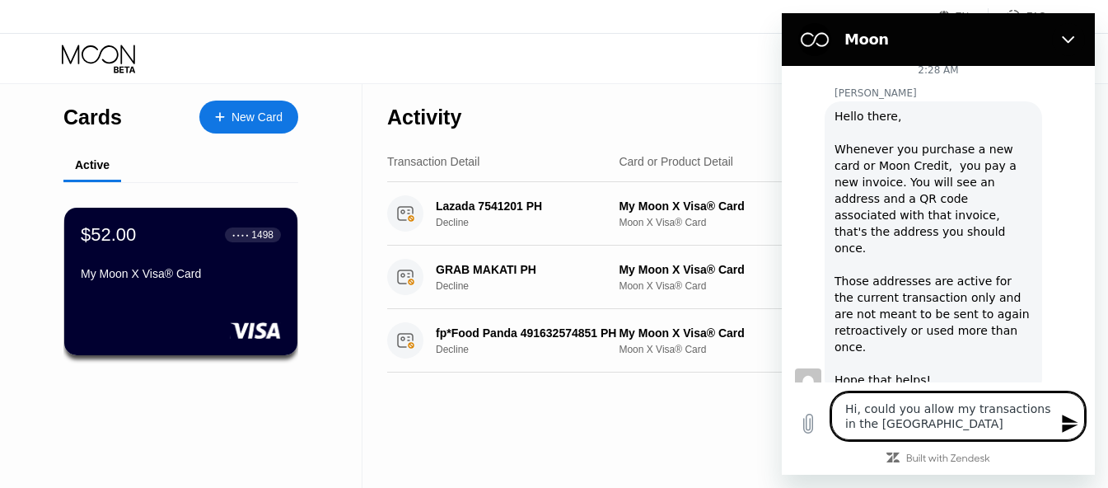
type textarea "x"
type textarea "Hi, could you allow my transactions in the Philippines I"
type textarea "x"
type textarea "Hi, could you allow my transactions in the Philippines I"
type textarea "x"
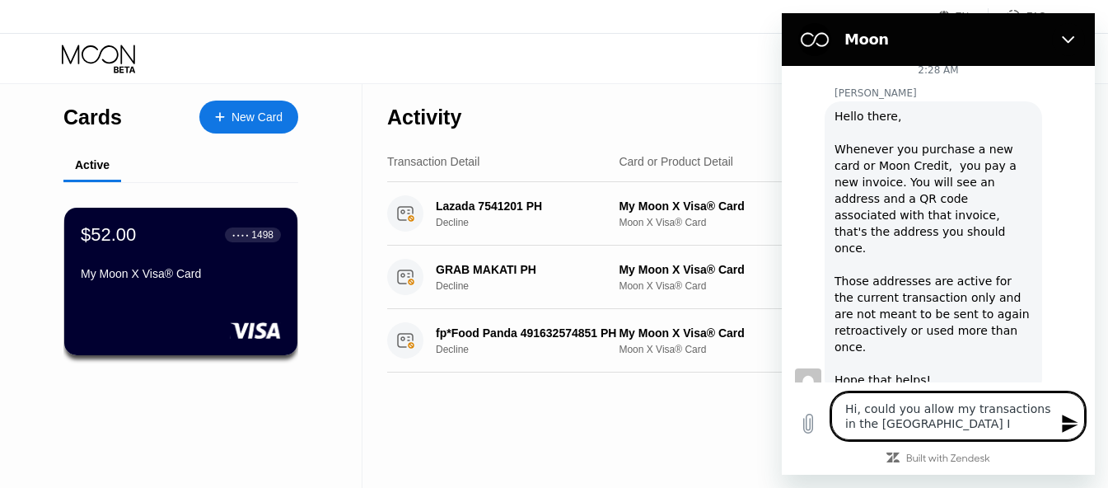
type textarea "Hi, could you allow my transactions in the Philippines I n"
type textarea "x"
type textarea "Hi, could you allow my transactions in the Philippines I ne"
type textarea "x"
type textarea "Hi, could you allow my transactions in the Philippines I nee"
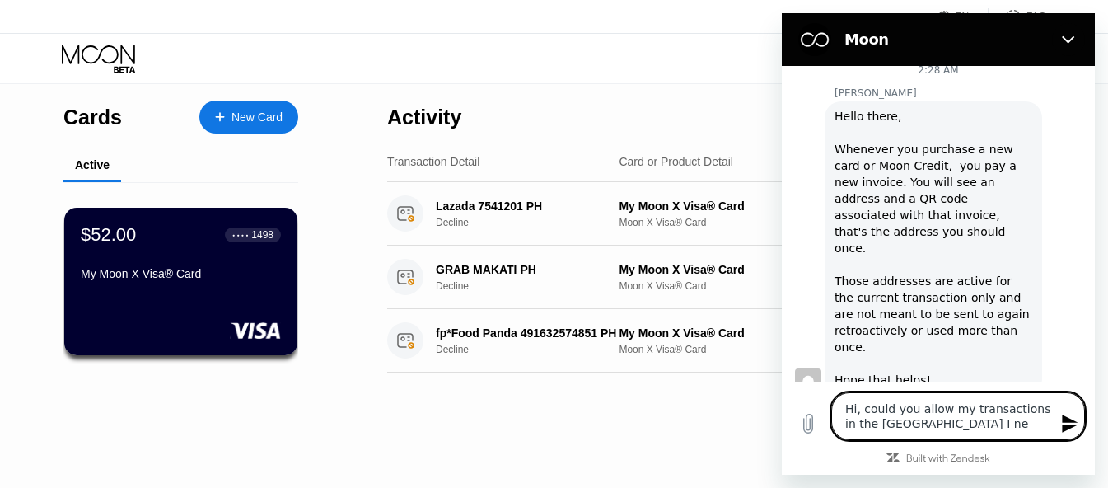
type textarea "x"
type textarea "Hi, could you allow my transactions in the Philippines I need"
type textarea "x"
type textarea "Hi, could you allow my transactions in the Philippines I need"
type textarea "x"
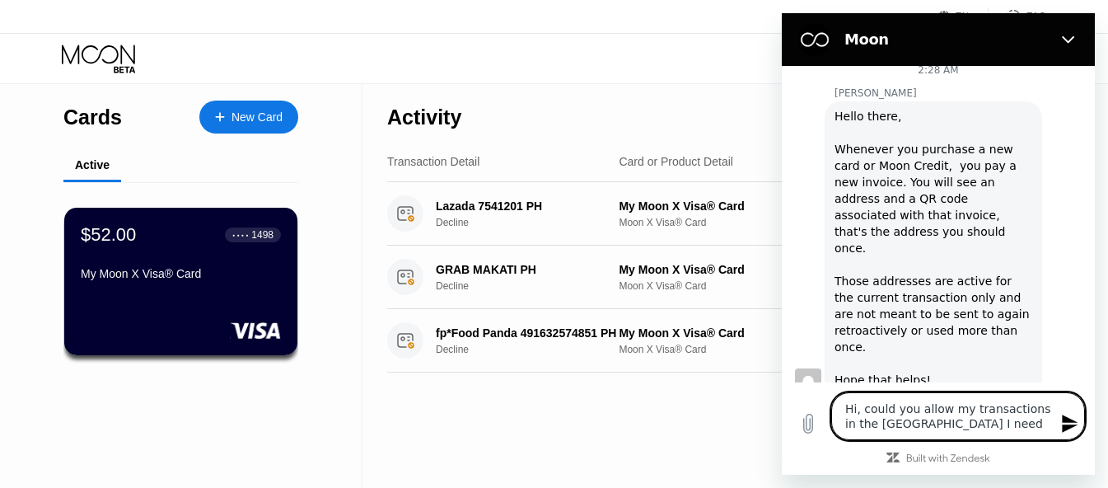
type textarea "Hi, could you allow my transactions in the Philippines I need t"
type textarea "x"
type textarea "Hi, could you allow my transactions in the Philippines I need to"
type textarea "x"
type textarea "Hi, could you allow my transactions in the Philippines I need to"
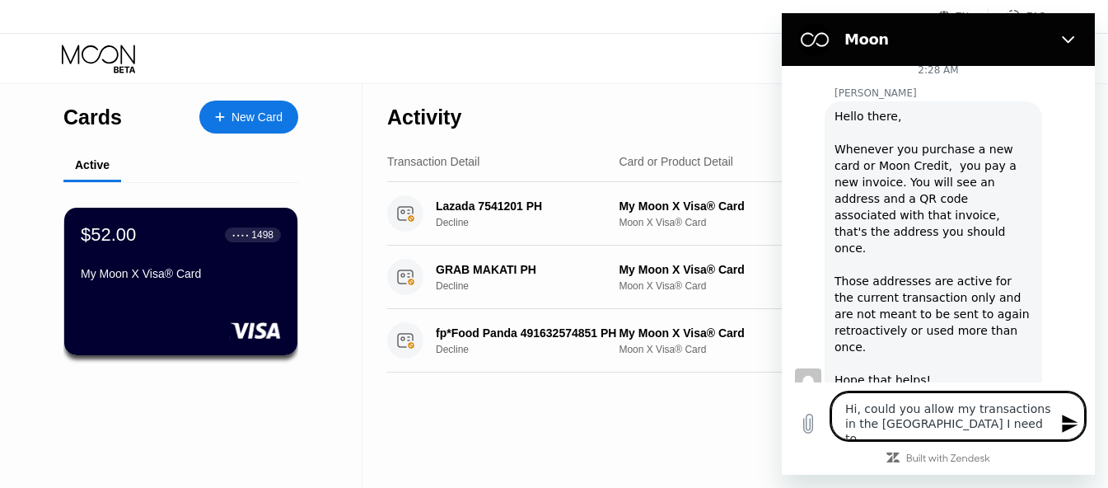
type textarea "x"
type textarea "Hi, could you allow my transactions in the Philippines I need to b"
type textarea "x"
type textarea "Hi, could you allow my transactions in the Philippines I need to bu"
type textarea "x"
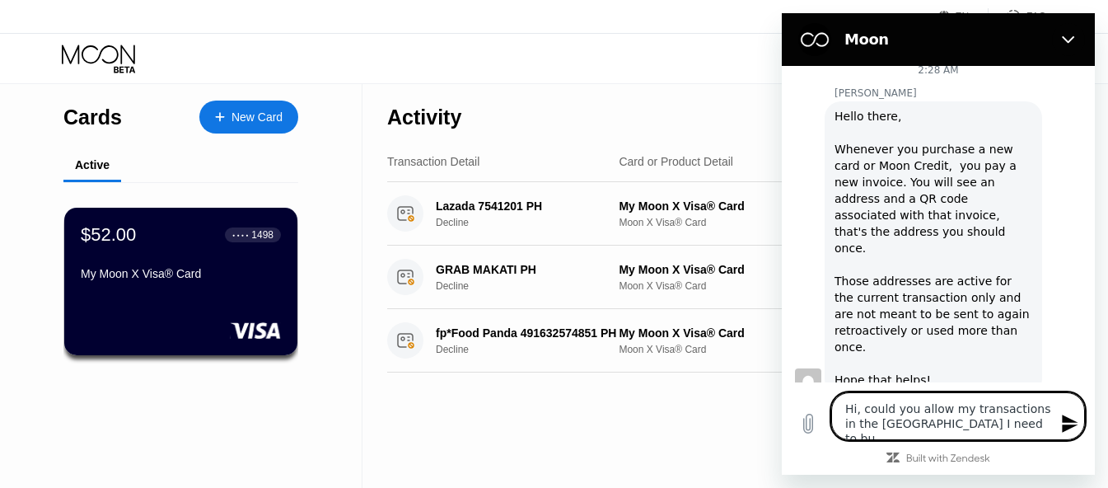
type textarea "Hi, could you allow my transactions in the Philippines I need to buy"
type textarea "x"
type textarea "Hi, could you allow my transactions in the Philippines I need to buy"
type textarea "x"
type textarea "Hi, could you allow my transactions in the Philippines I need to buy s"
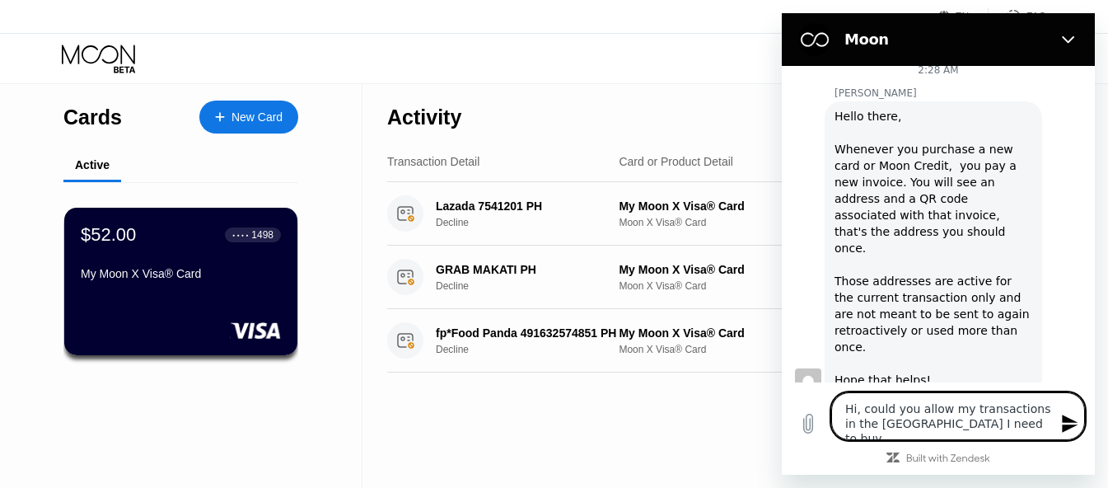
type textarea "x"
type textarea "Hi, could you allow my transactions in the Philippines I need to buy so"
type textarea "x"
type textarea "Hi, could you allow my transactions in the Philippines I need to buy som"
type textarea "x"
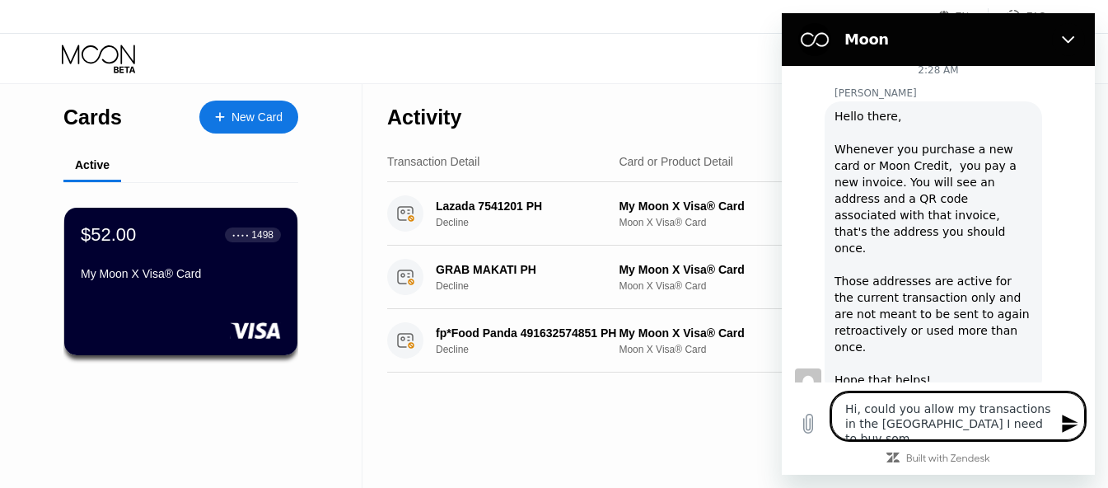
type textarea "Hi, could you allow my transactions in the Philippines I need to buy some"
type textarea "x"
type textarea "Hi, could you allow my transactions in the Philippines I need to buy some"
type textarea "x"
type textarea "Hi, could you allow my transactions in the Philippines I need to buy some t"
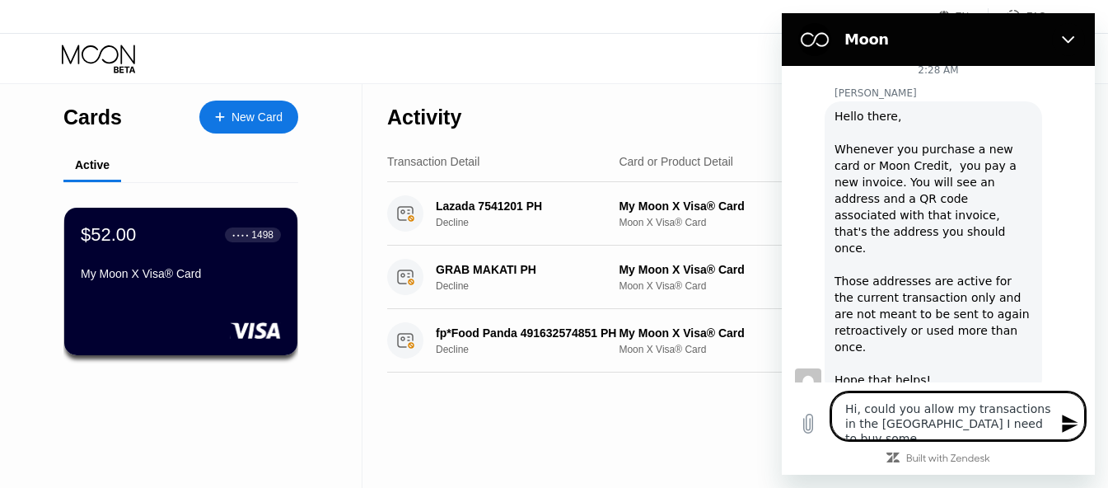
type textarea "x"
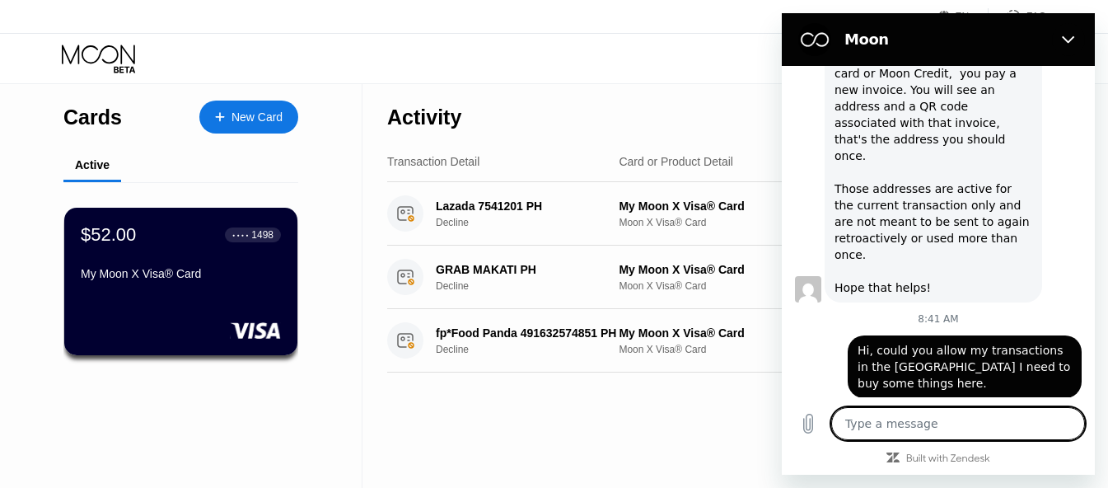
scroll to position [465, 0]
